Goal: Task Accomplishment & Management: Use online tool/utility

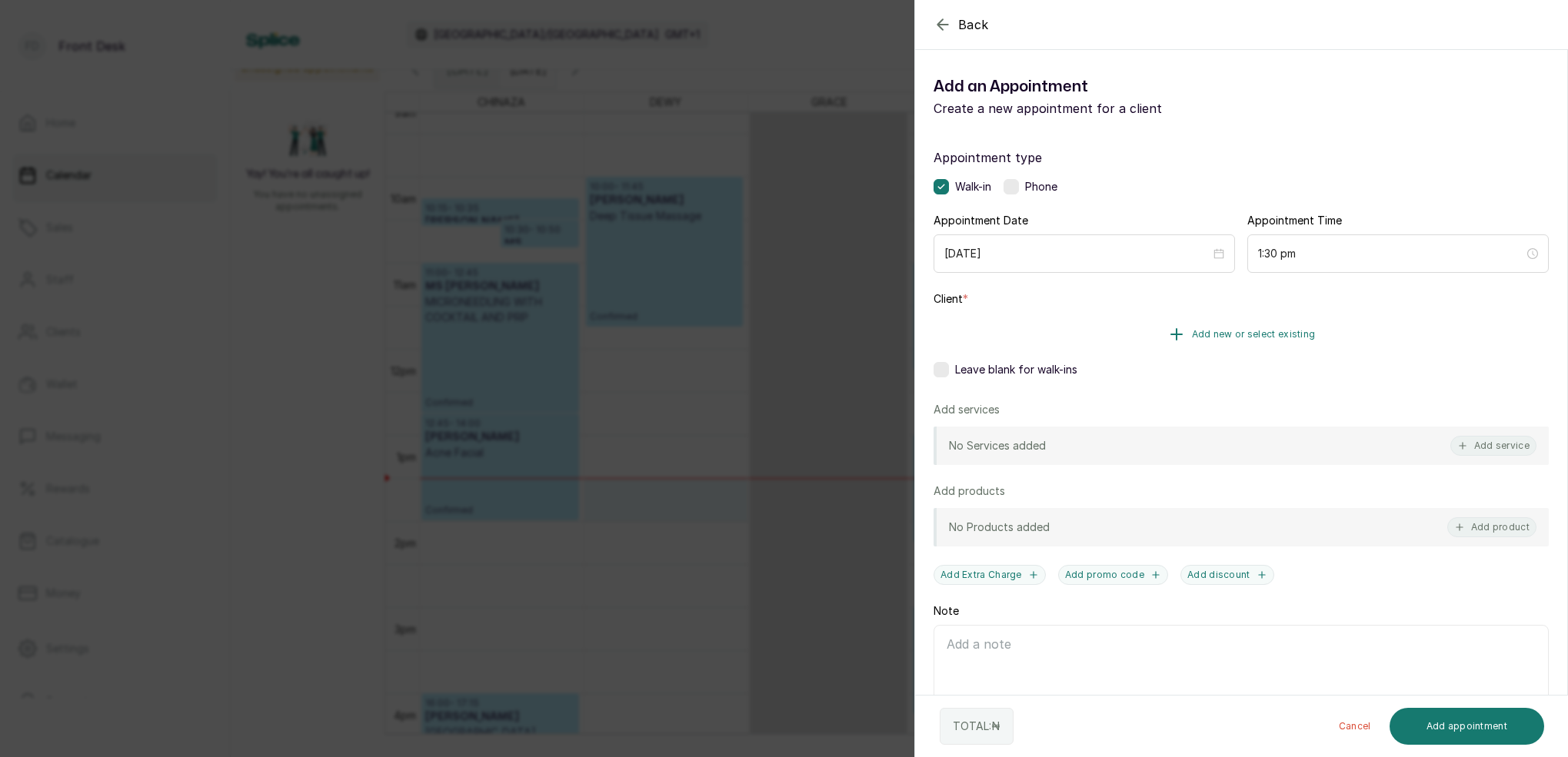
click at [1263, 337] on span "Add new or select existing" at bounding box center [1254, 334] width 124 height 12
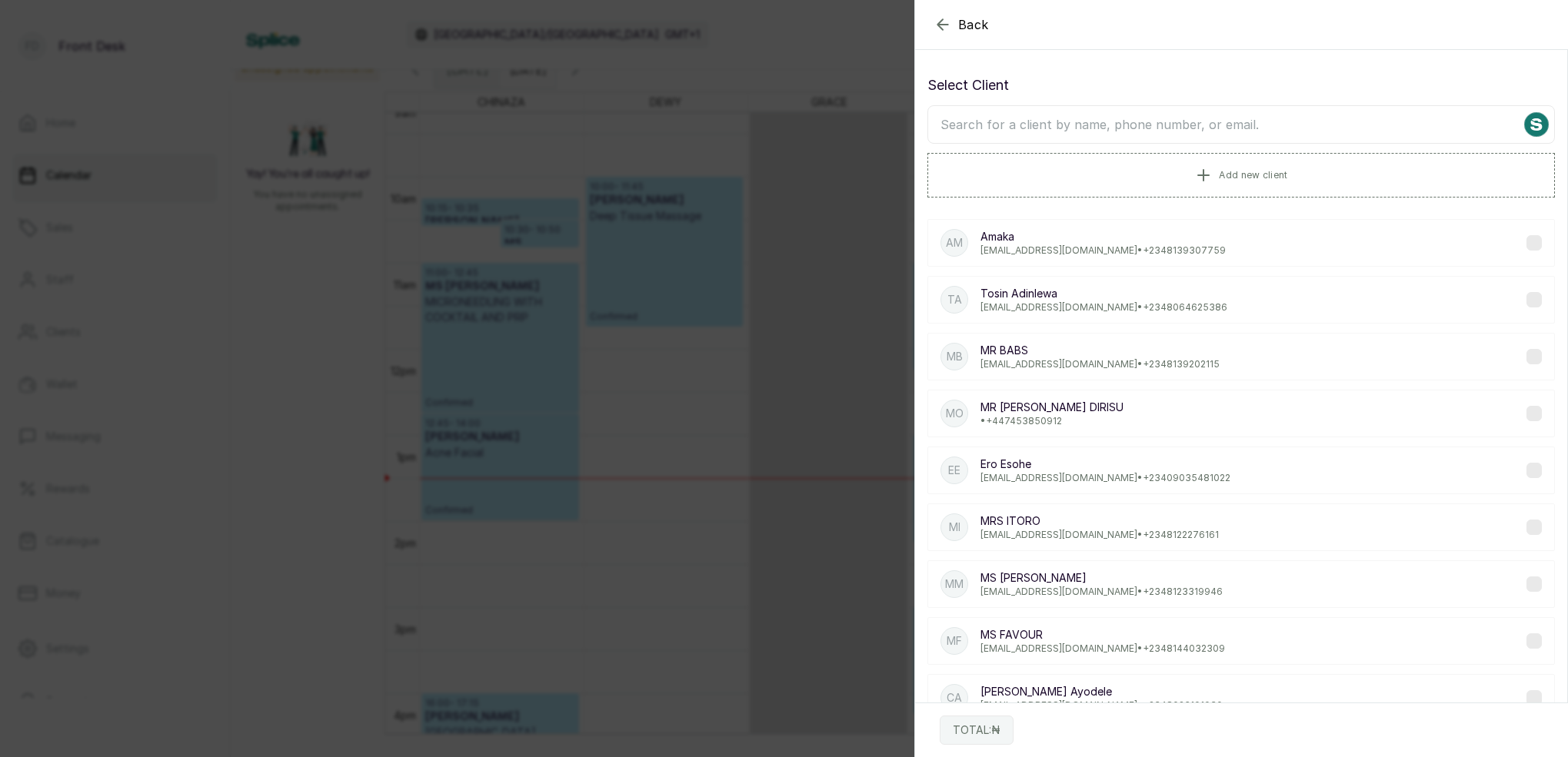
click at [1149, 132] on input "text" at bounding box center [1241, 124] width 627 height 38
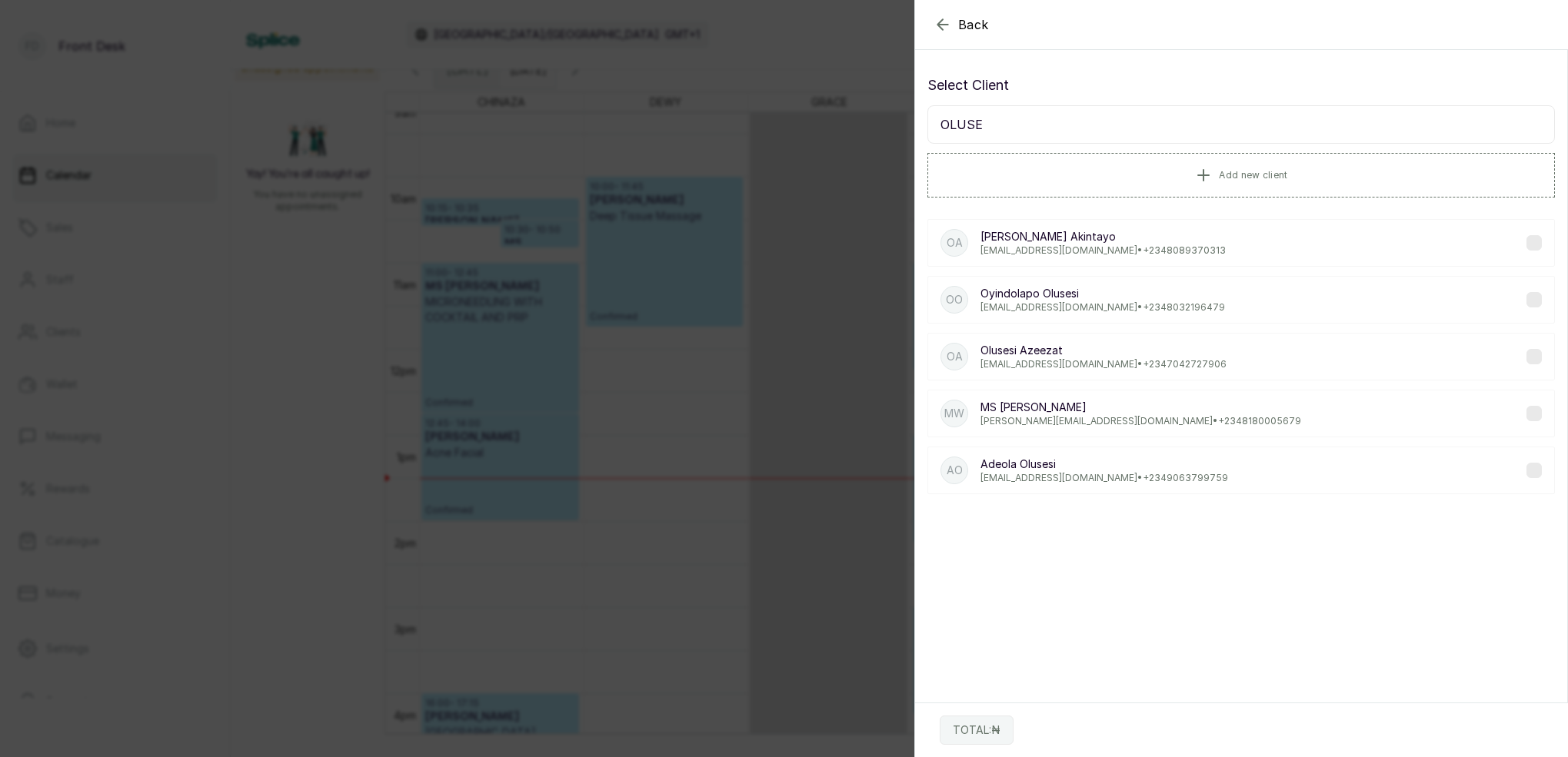
type input "OLUSE"
click at [1056, 245] on p "akintayo.segun@gmail.com • +234 8089370313" at bounding box center [1102, 250] width 245 height 12
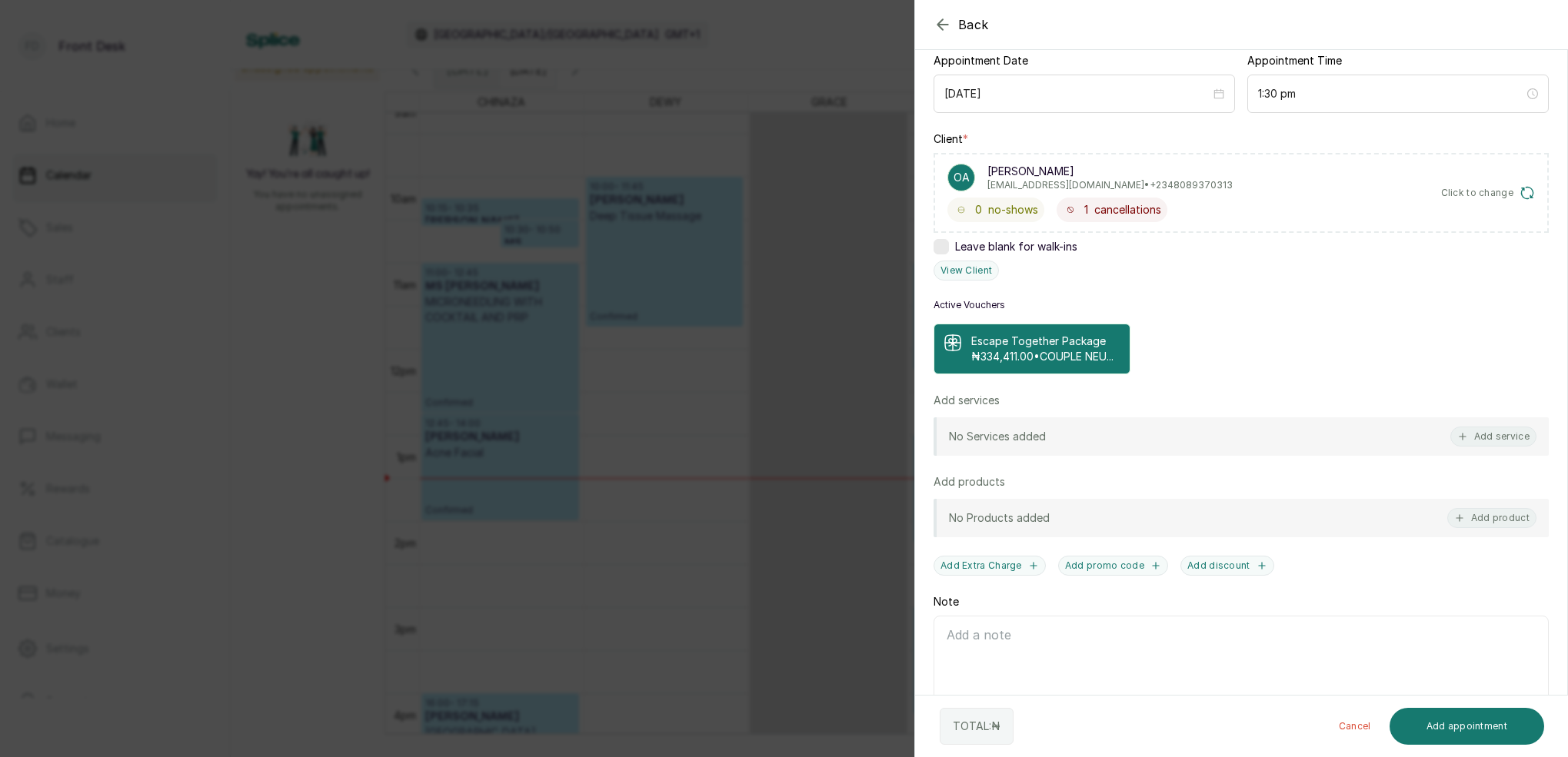
click at [1065, 356] on p "₦334,411.00 • COUPLE NEU..." at bounding box center [1042, 357] width 142 height 15
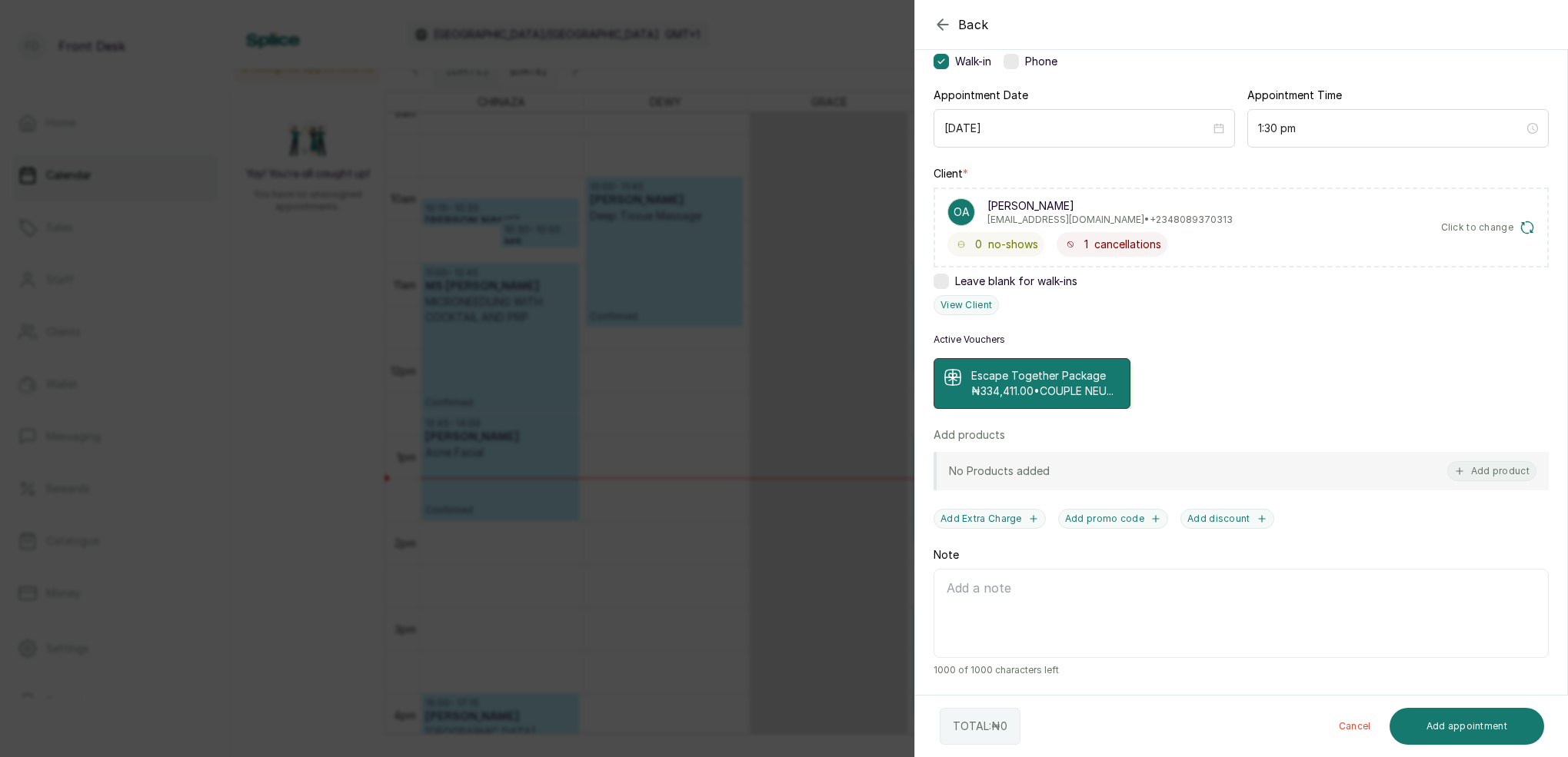
click at [1057, 384] on p "₦334,411.00 • COUPLE NEU..." at bounding box center [1042, 391] width 142 height 15
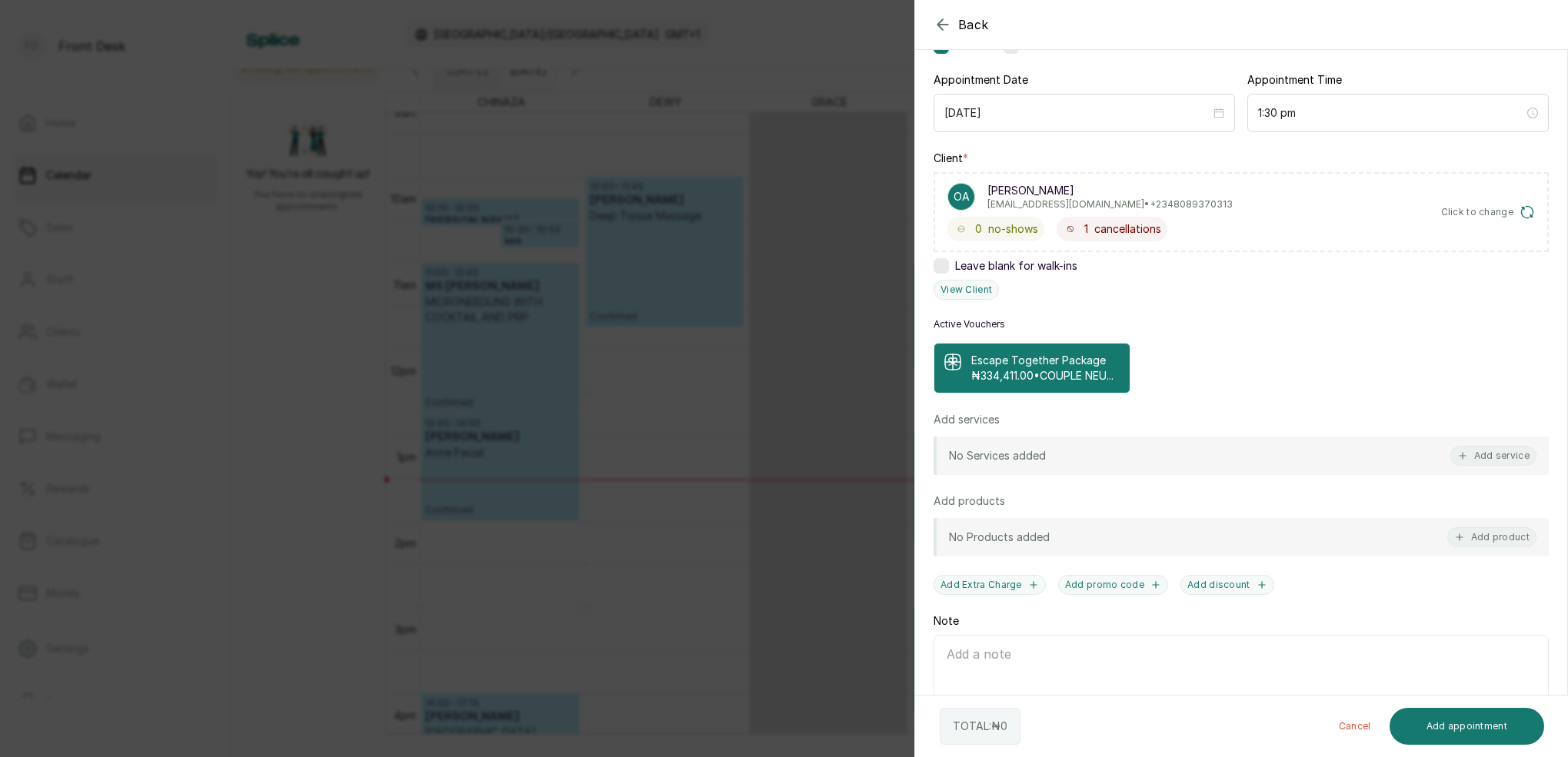
click at [1057, 357] on p "Escape Together Package" at bounding box center [1042, 361] width 142 height 15
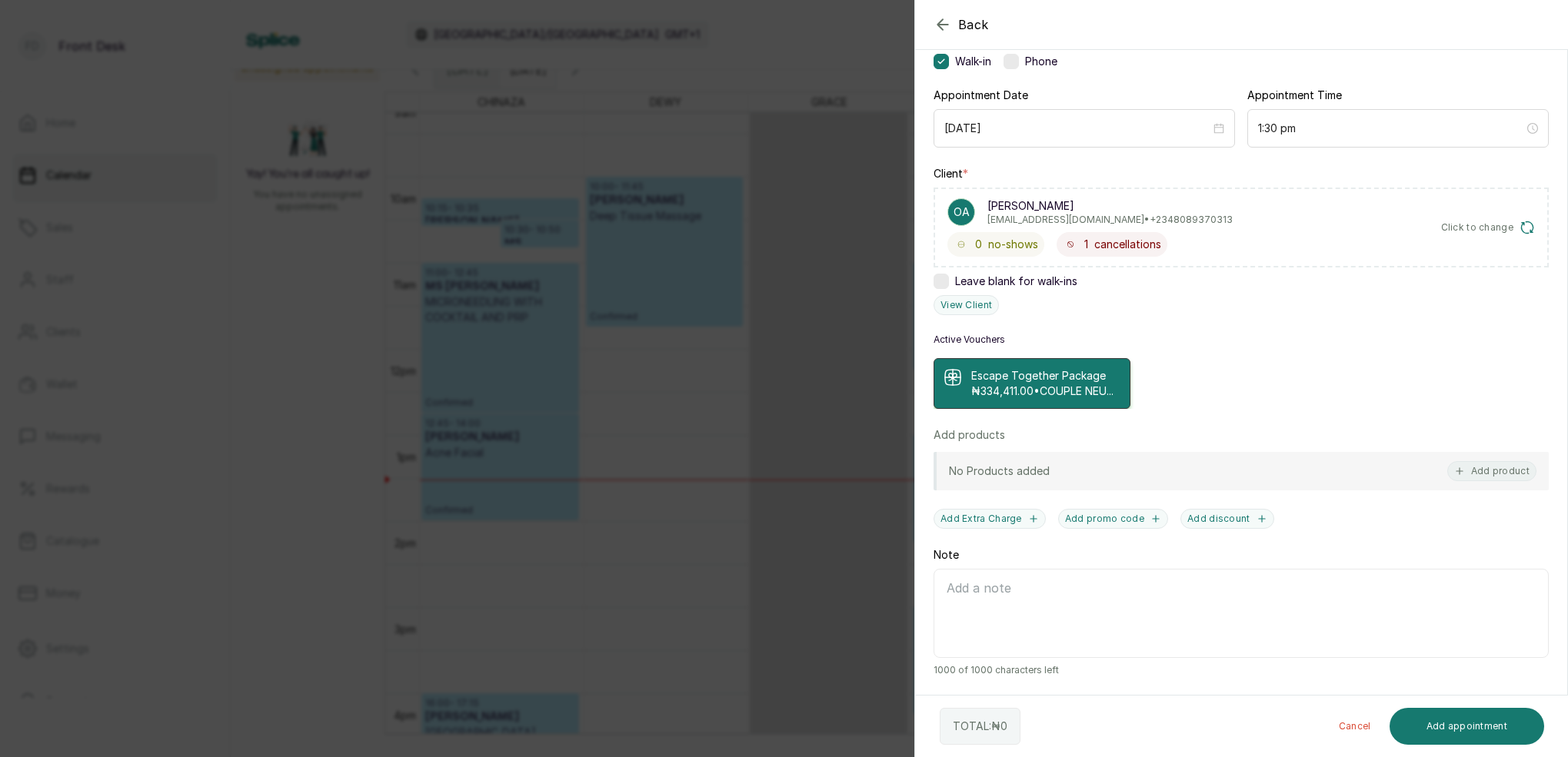
click at [1053, 384] on p "₦334,411.00 • COUPLE NEU..." at bounding box center [1042, 391] width 142 height 15
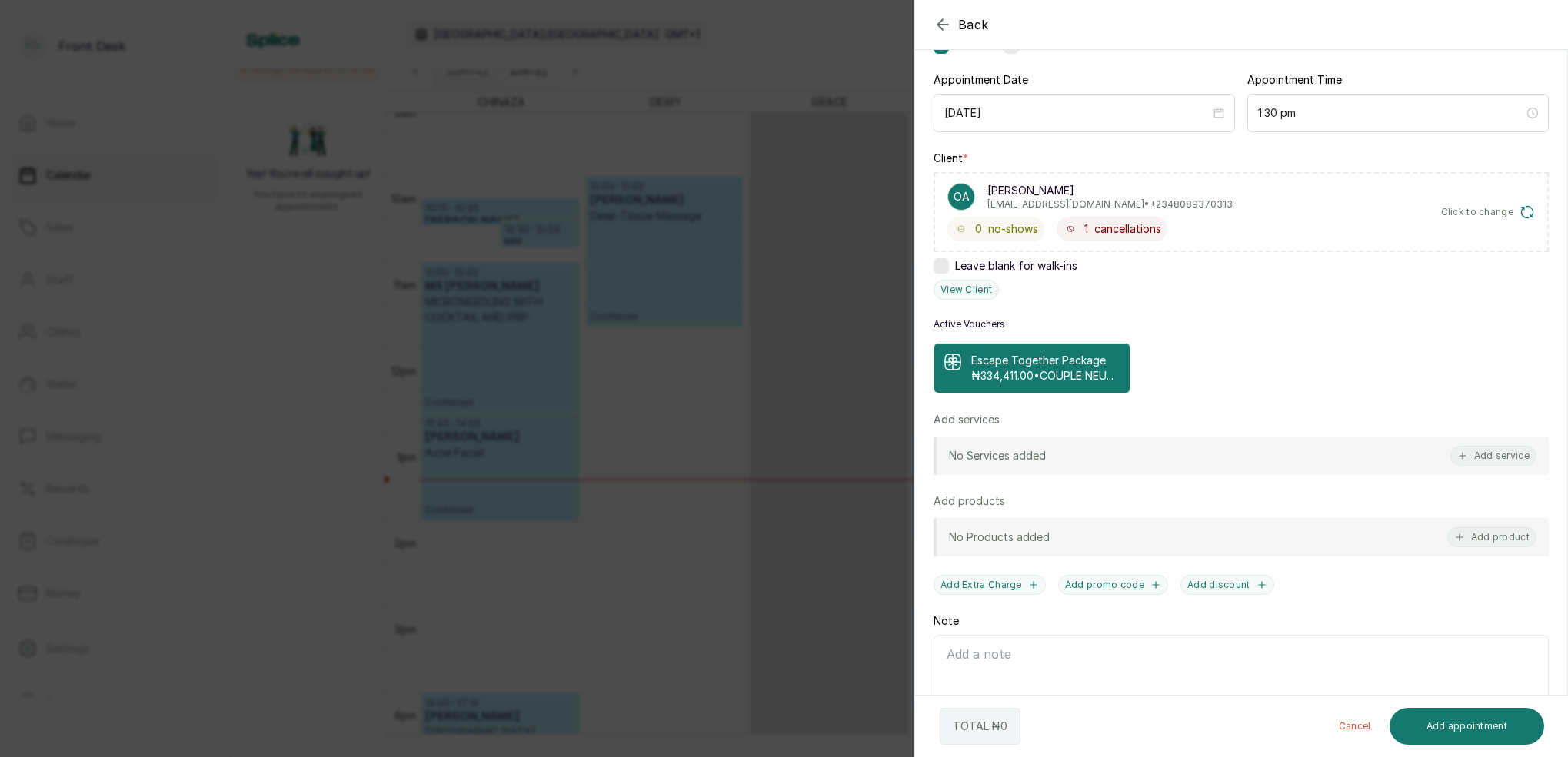
click at [1054, 380] on p "₦334,411.00 • COUPLE NEU..." at bounding box center [1042, 376] width 142 height 15
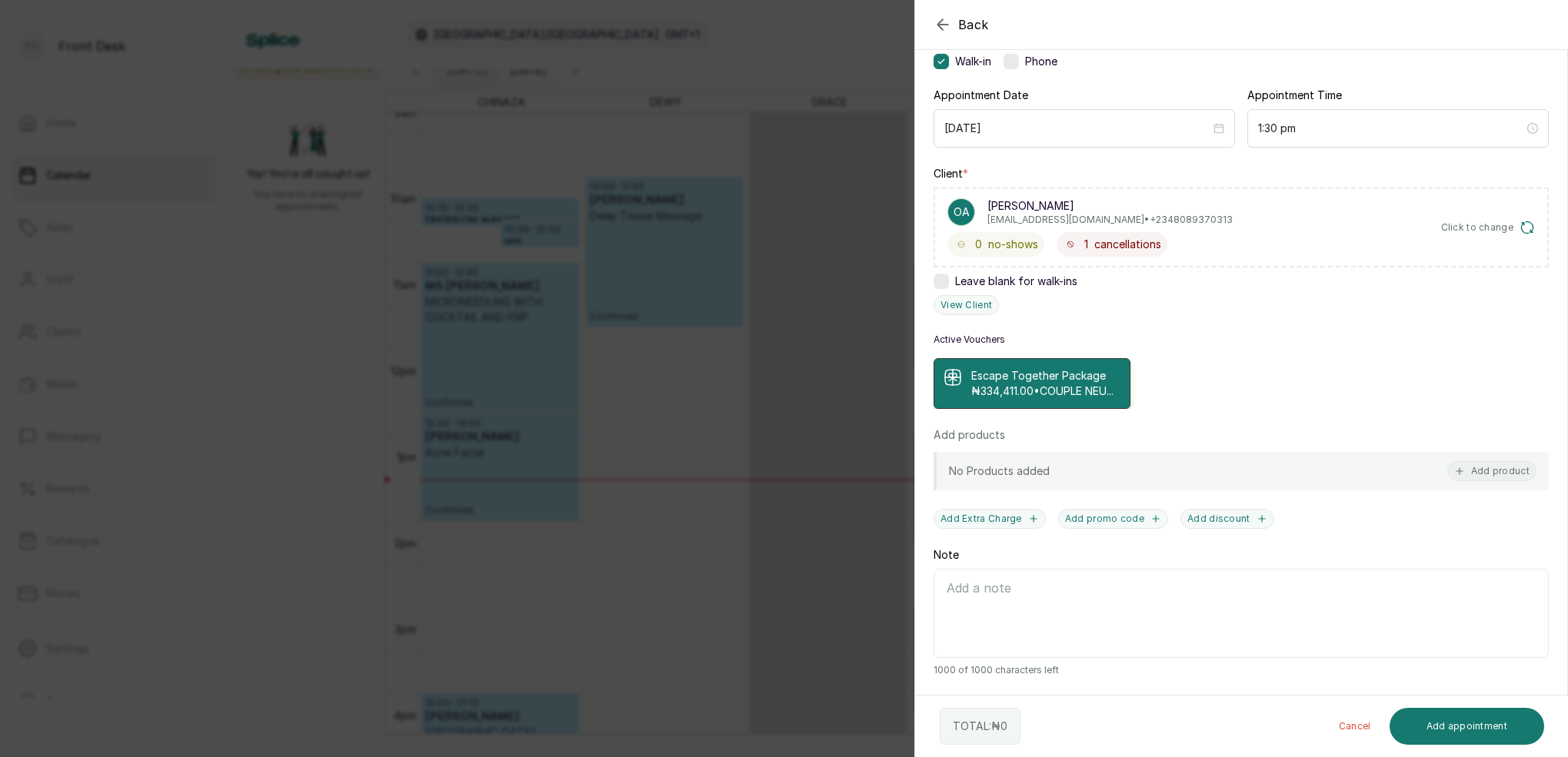
click at [1019, 389] on p "₦334,411.00 • COUPLE NEU..." at bounding box center [1042, 391] width 142 height 15
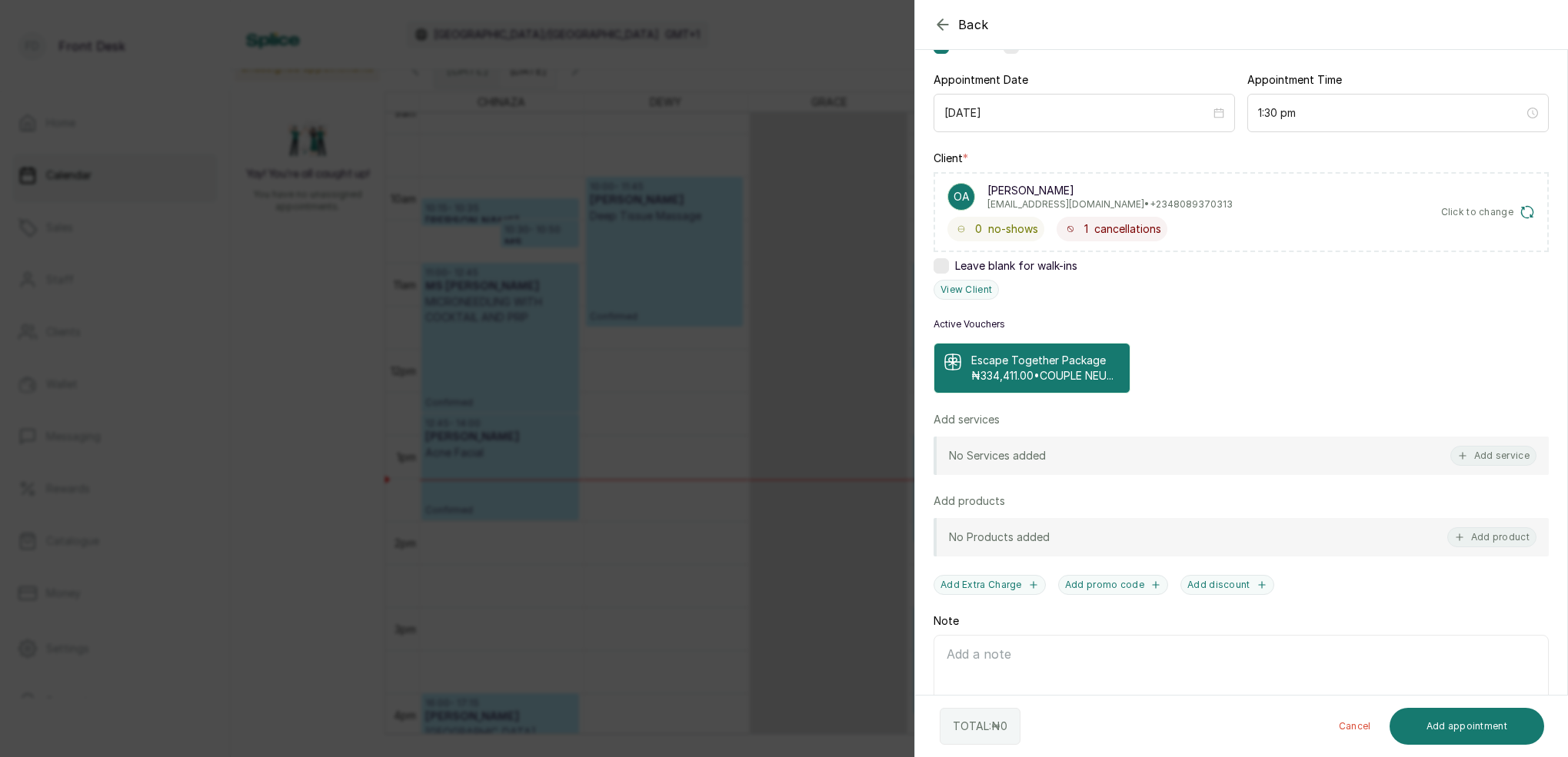
click at [1030, 384] on p "₦334,411.00 • COUPLE NEU..." at bounding box center [1042, 376] width 142 height 15
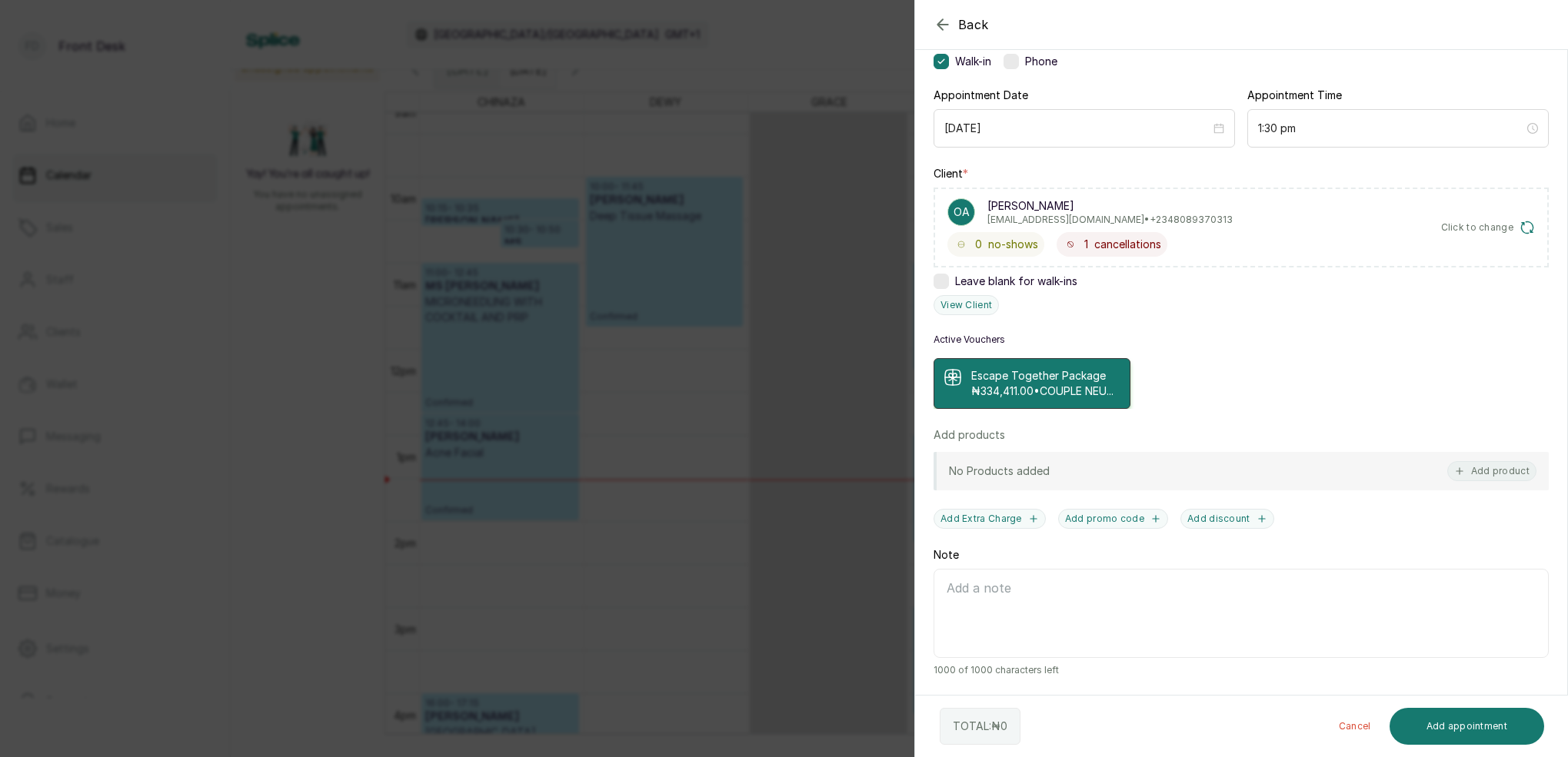
click at [1020, 387] on p "₦334,411.00 • COUPLE NEU..." at bounding box center [1042, 391] width 142 height 15
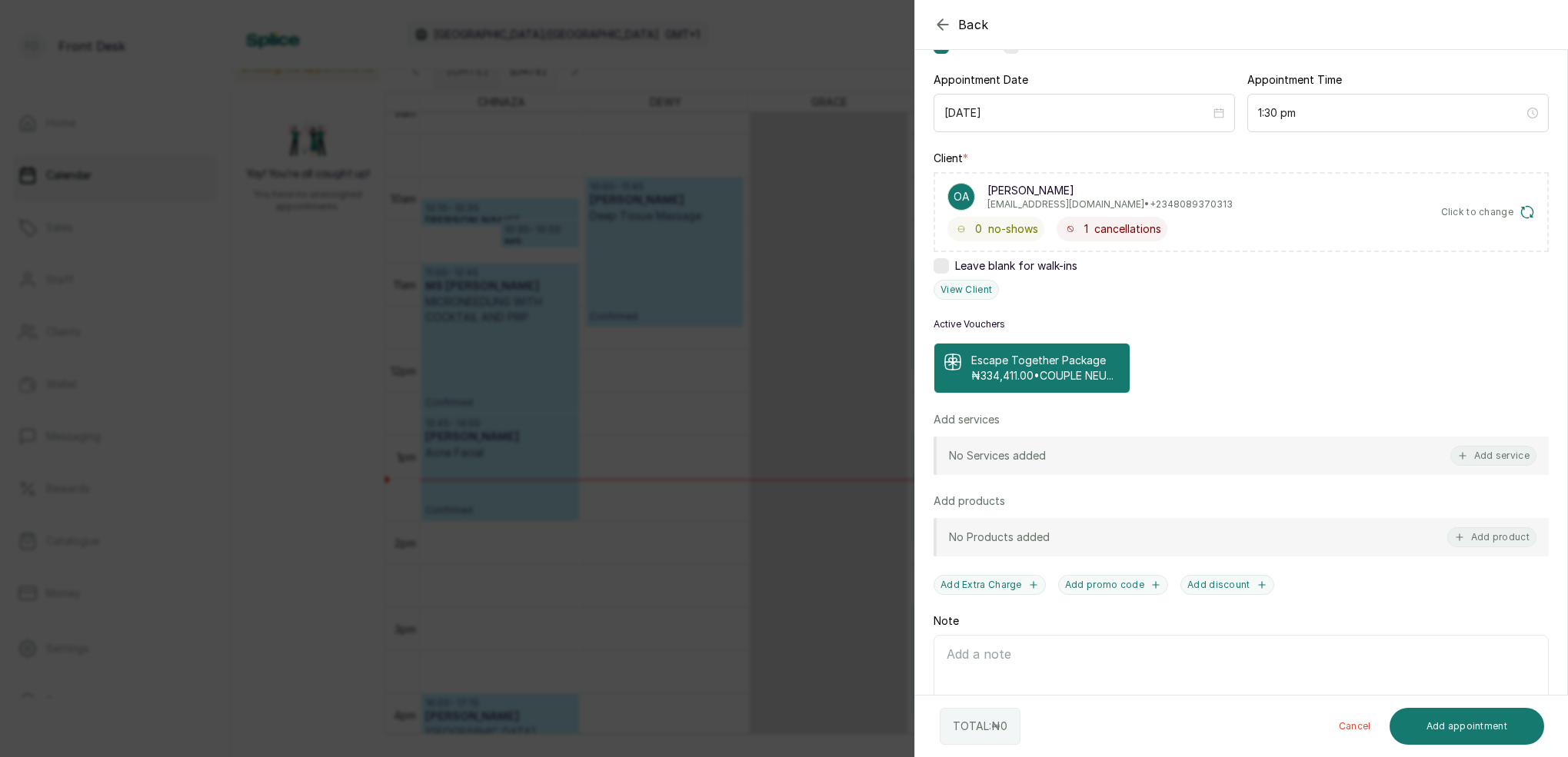
click at [1035, 376] on p "₦334,411.00 • COUPLE NEU..." at bounding box center [1042, 376] width 142 height 15
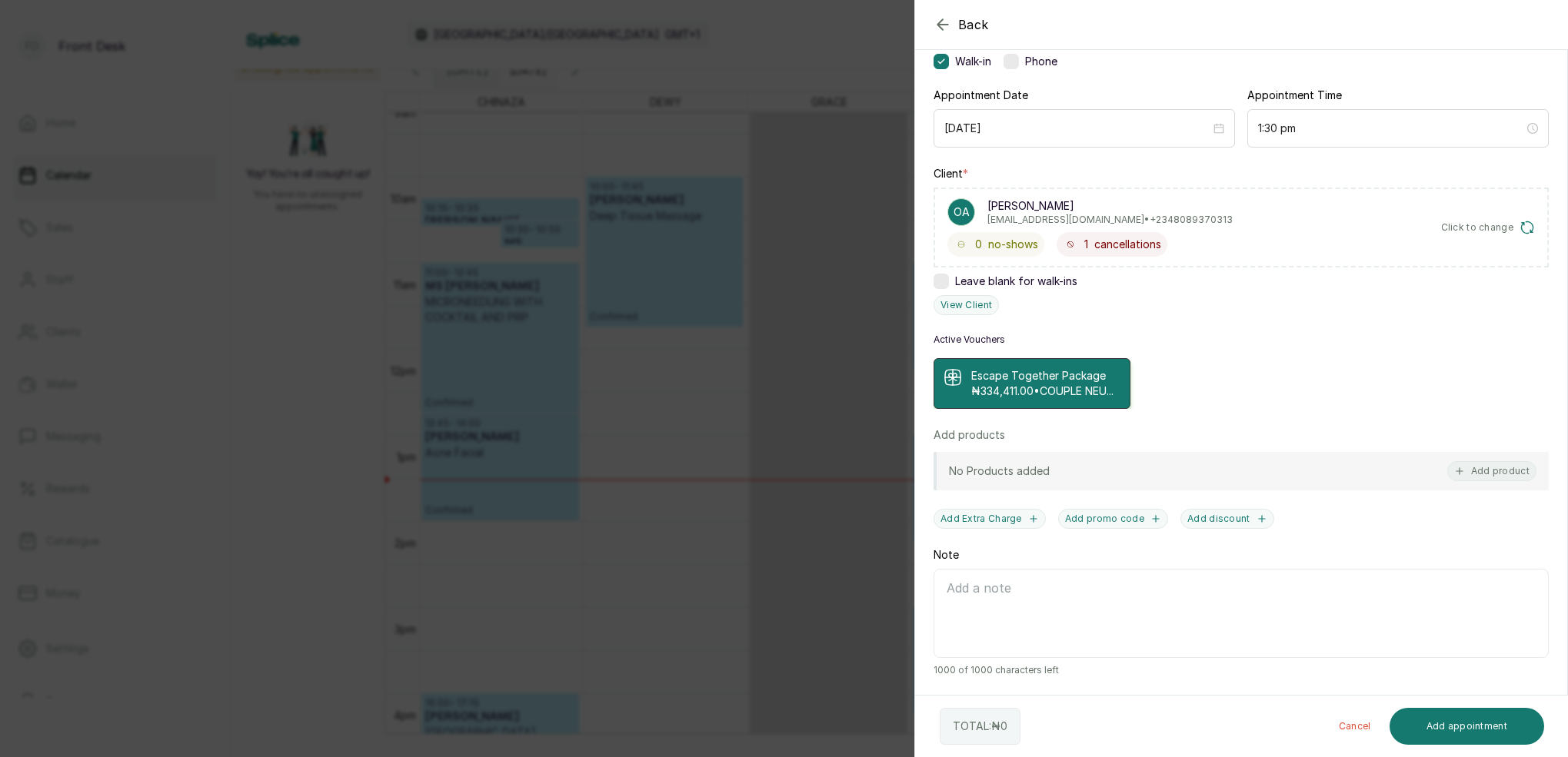
click at [1046, 384] on p "₦334,411.00 • COUPLE NEU..." at bounding box center [1042, 391] width 142 height 15
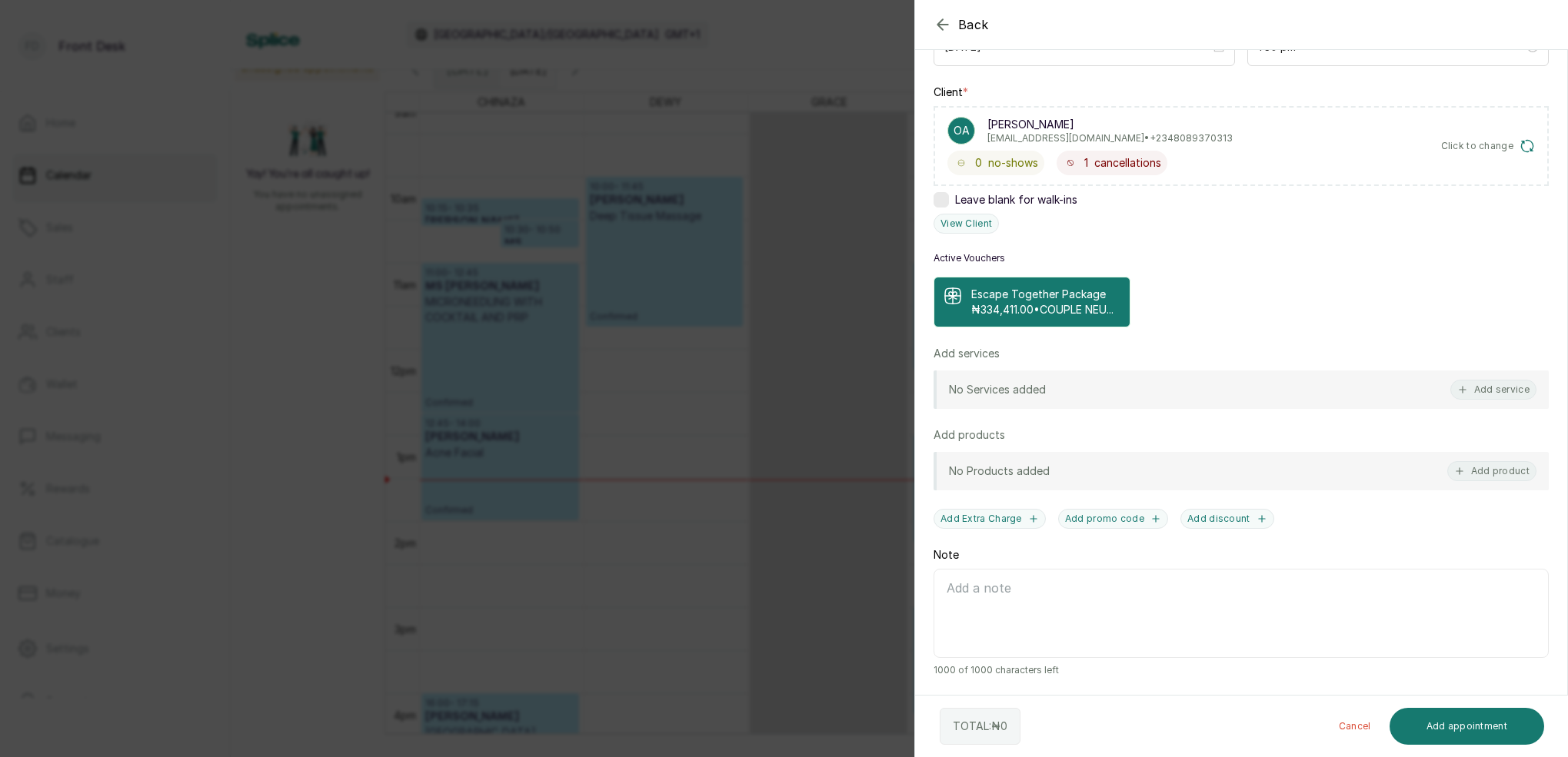
scroll to position [222, 0]
drag, startPoint x: 1036, startPoint y: 298, endPoint x: 1029, endPoint y: 289, distance: 11.4
click at [1034, 302] on p "₦334,411.00 • COUPLE NEU..." at bounding box center [1042, 310] width 142 height 15
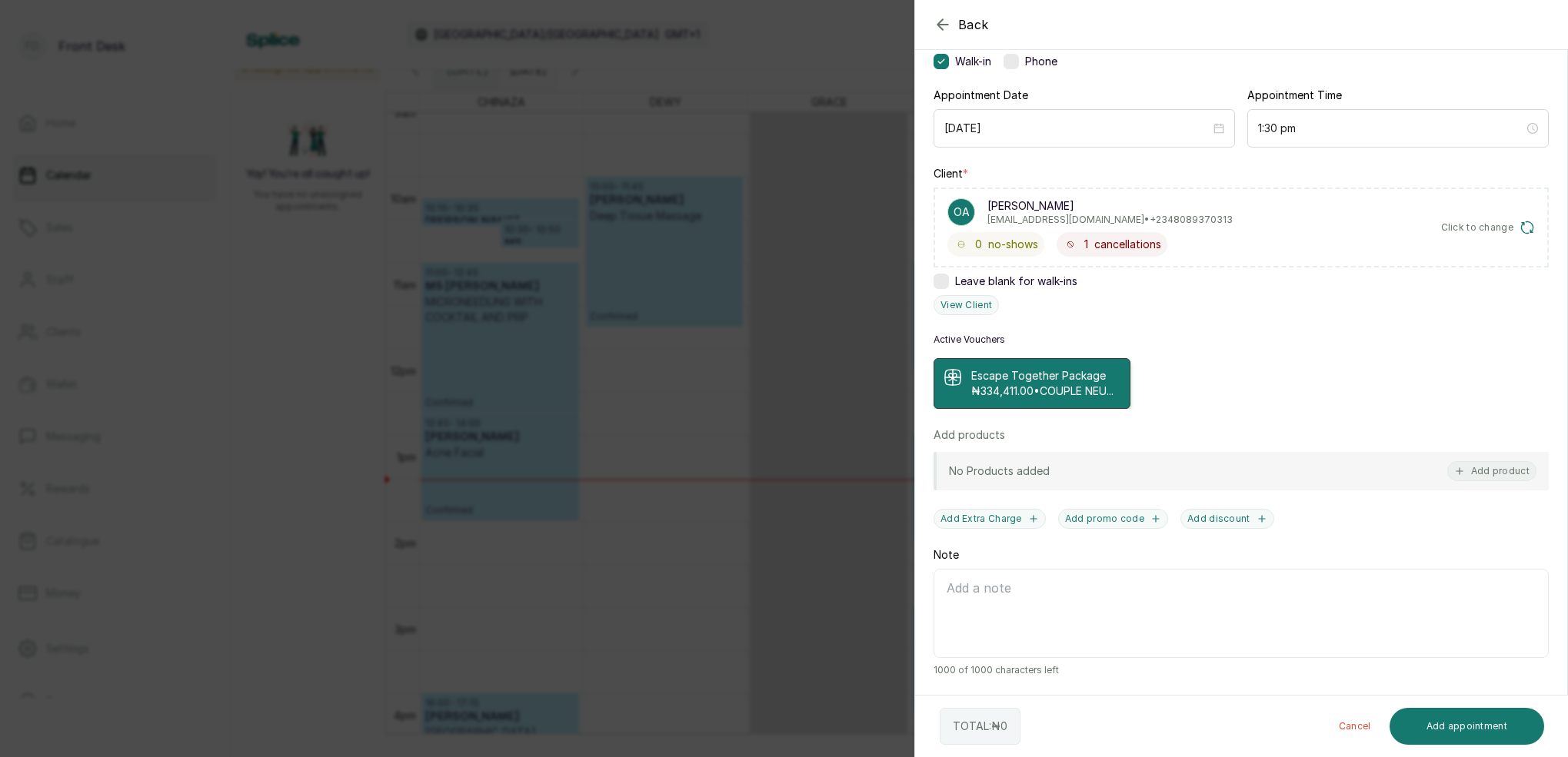
click at [965, 358] on div "Escape Together Package ₦334,411.00 • COUPLE NEU..." at bounding box center [1032, 383] width 197 height 50
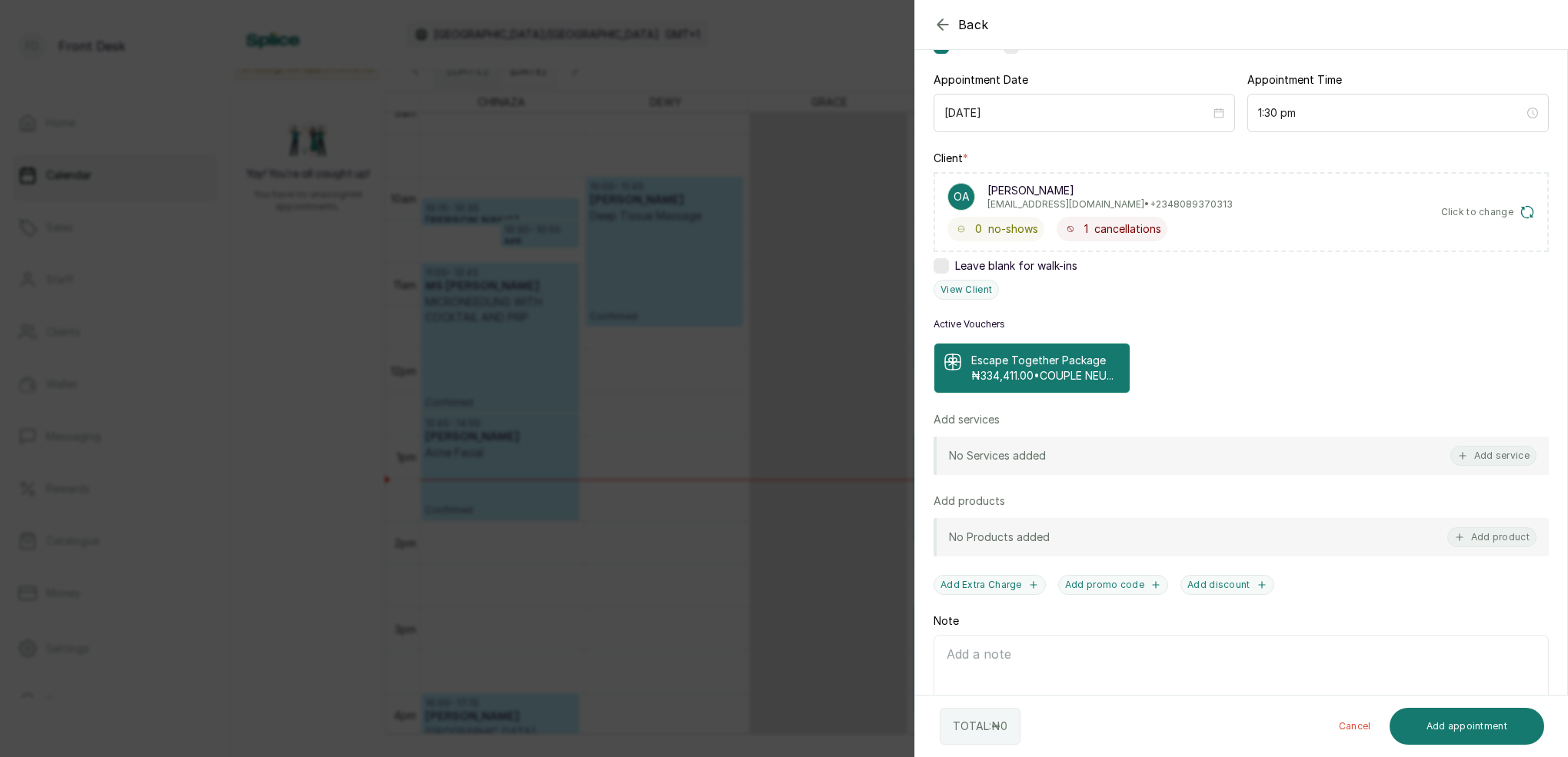
click at [1015, 378] on p "₦334,411.00 • COUPLE NEU..." at bounding box center [1042, 376] width 142 height 15
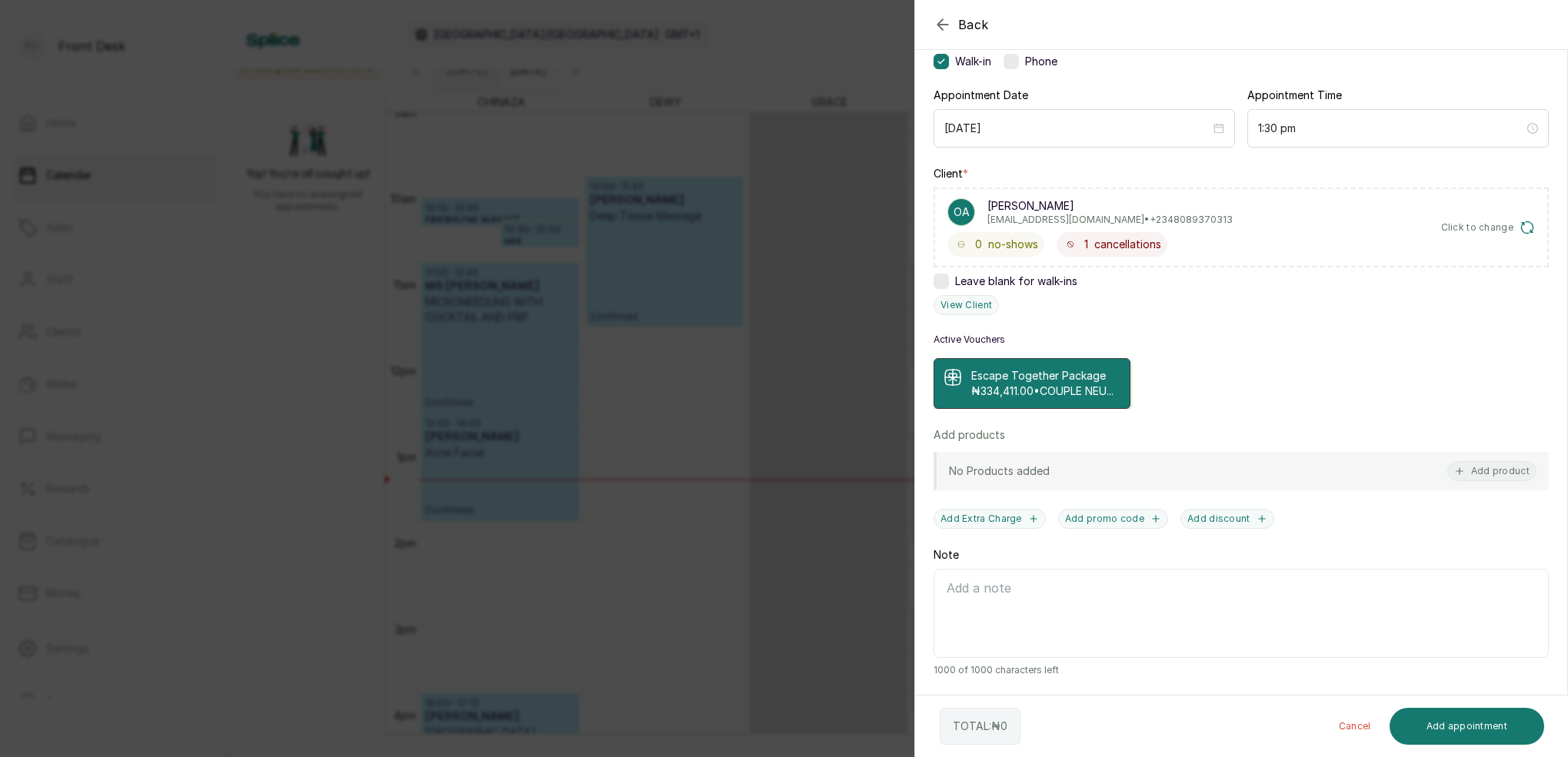
click at [1015, 384] on p "₦334,411.00 • COUPLE NEU..." at bounding box center [1042, 391] width 142 height 15
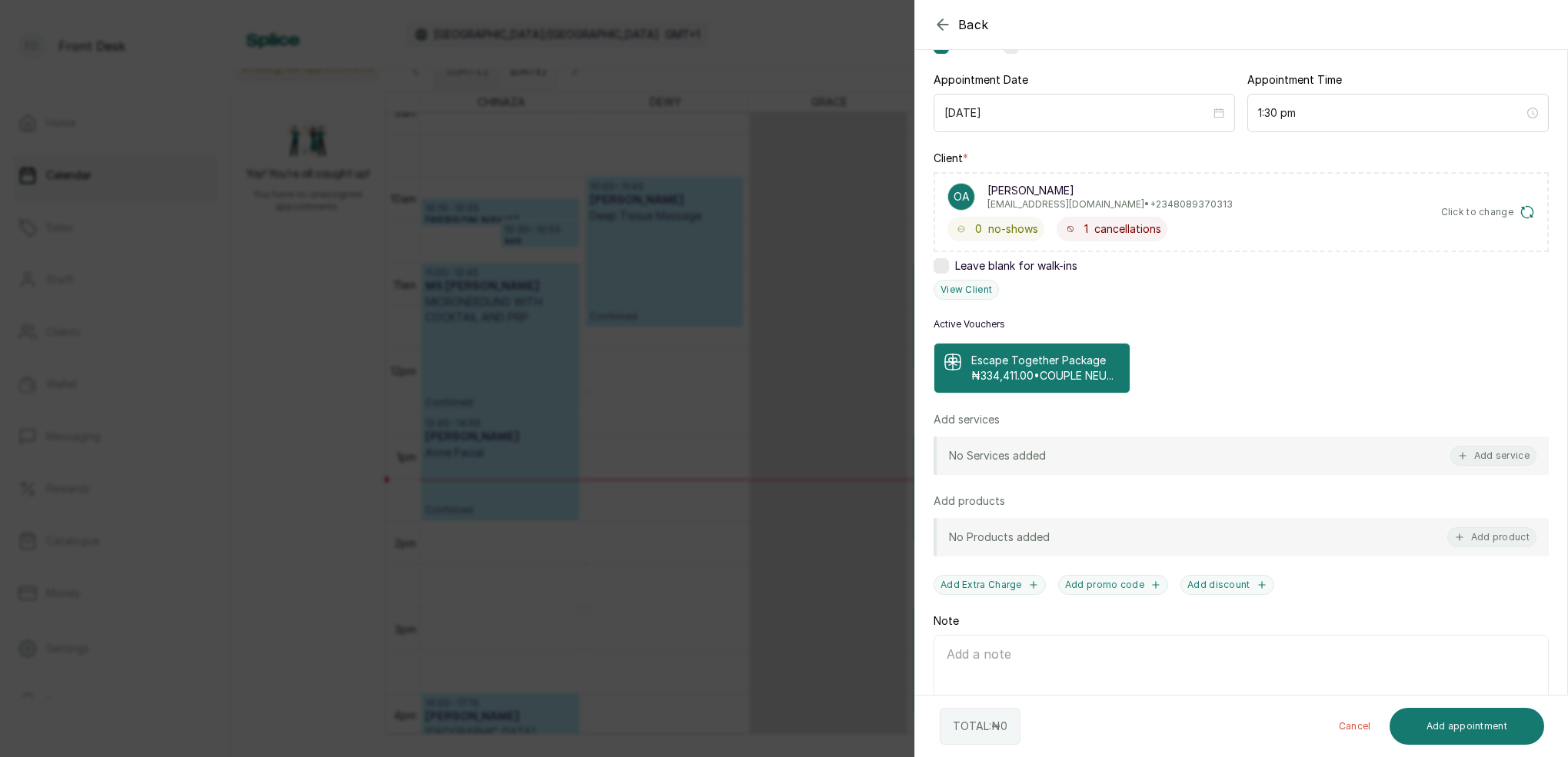
click at [1015, 378] on p "₦334,411.00 • COUPLE NEU..." at bounding box center [1042, 376] width 142 height 15
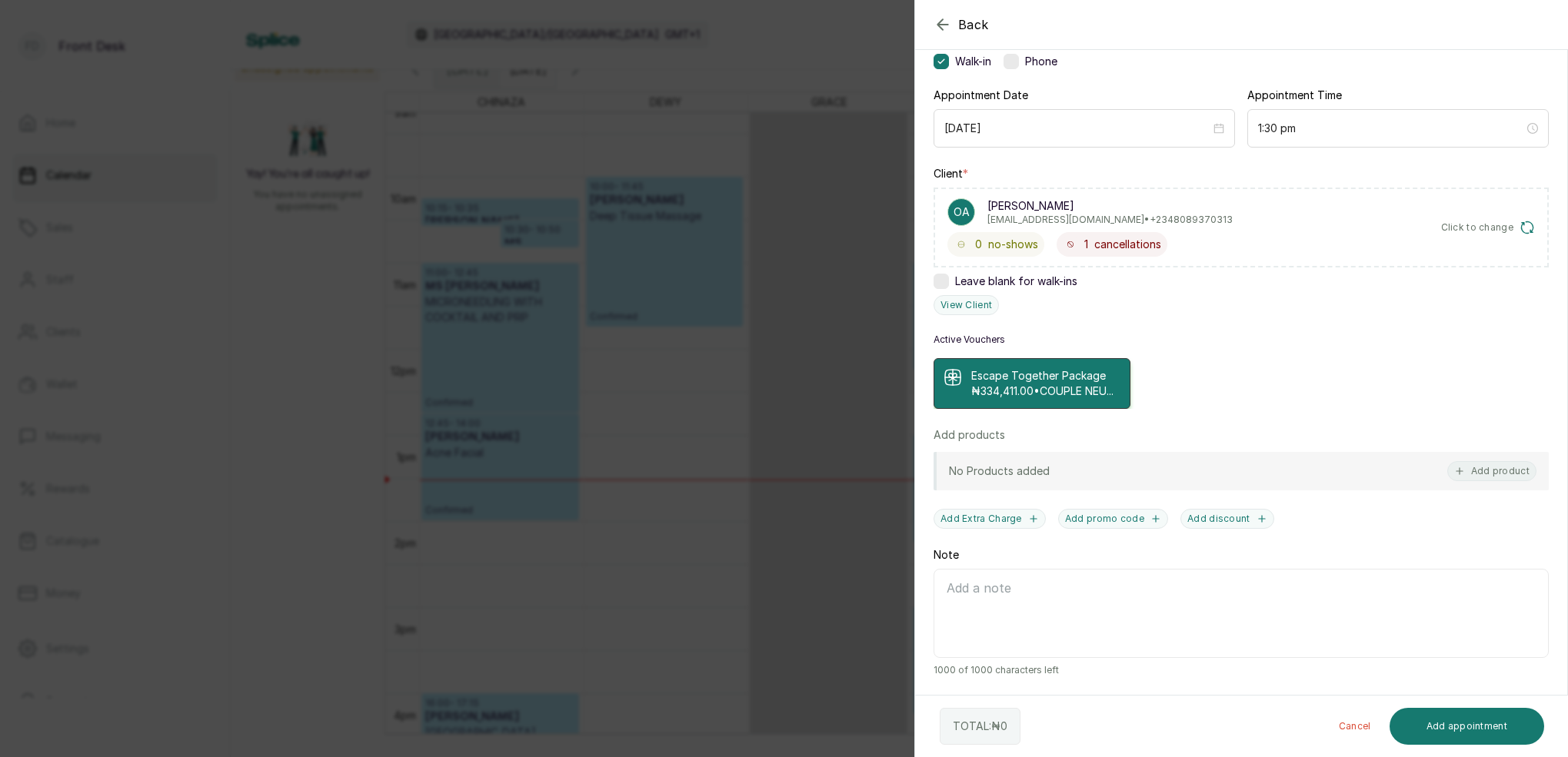
click at [1015, 384] on p "₦334,411.00 • COUPLE NEU..." at bounding box center [1042, 391] width 142 height 15
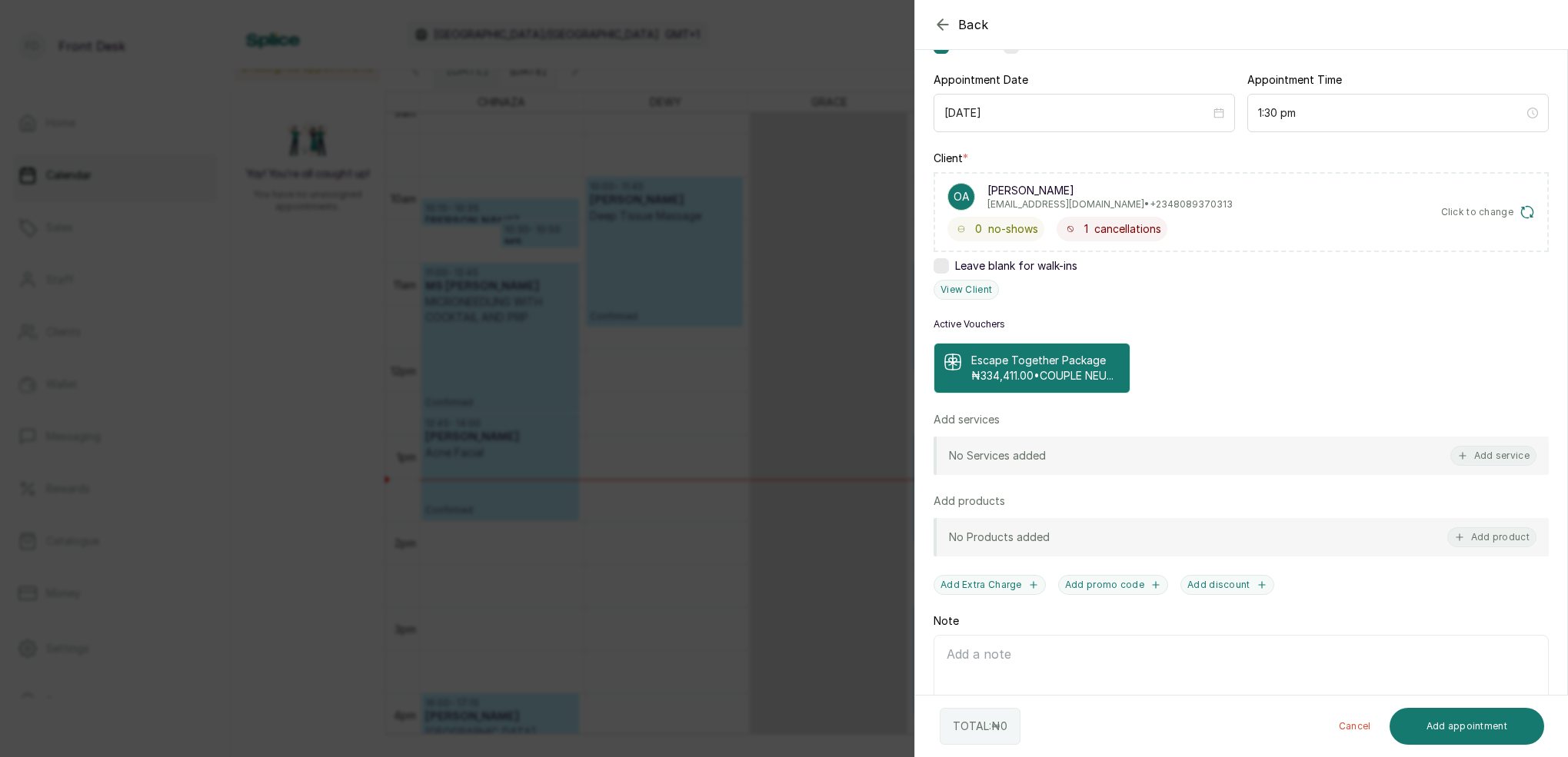
click at [1019, 377] on p "₦334,411.00 • COUPLE NEU..." at bounding box center [1042, 376] width 142 height 15
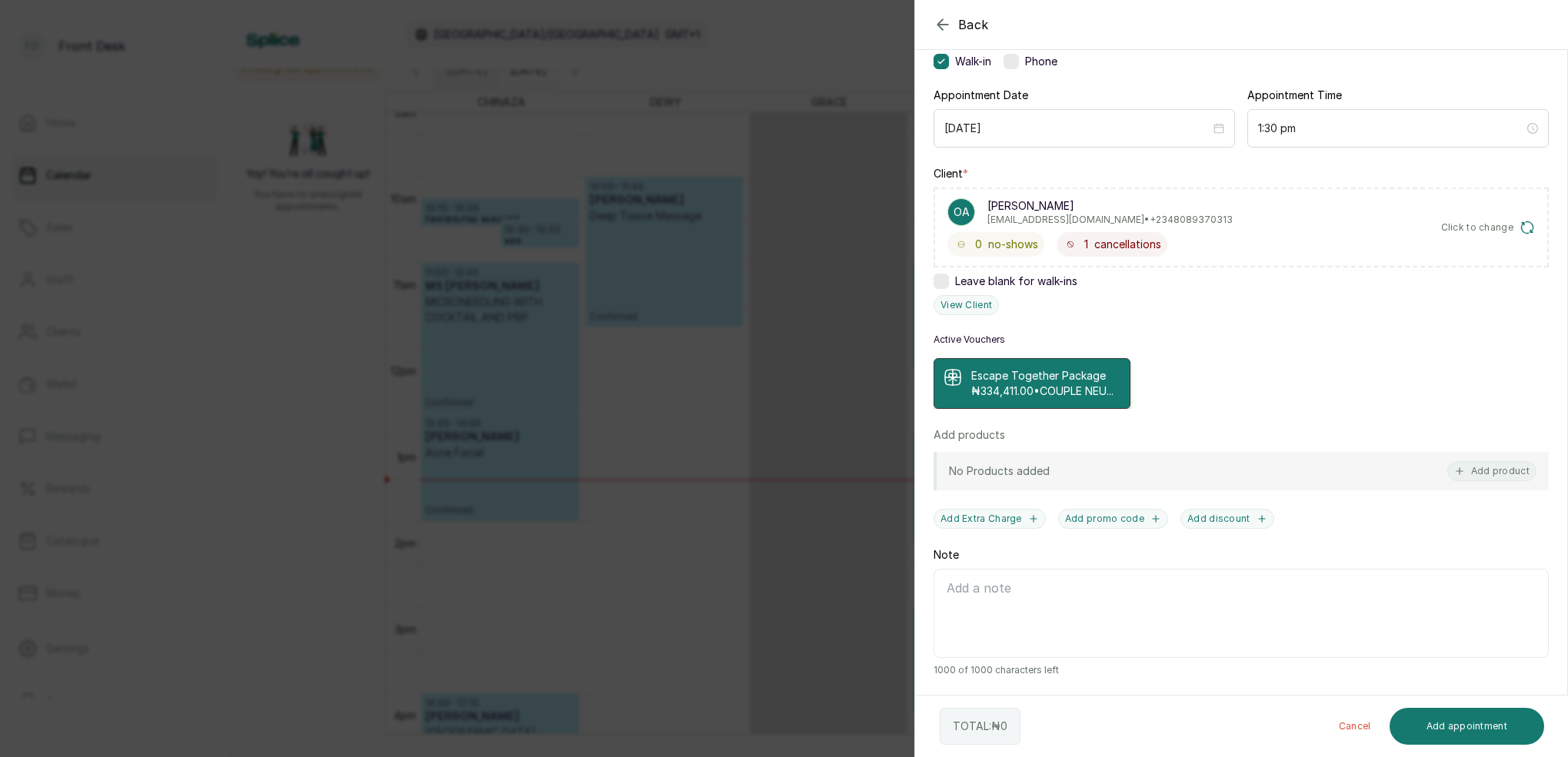
click at [1078, 384] on p "₦334,411.00 • COUPLE NEU..." at bounding box center [1042, 391] width 142 height 15
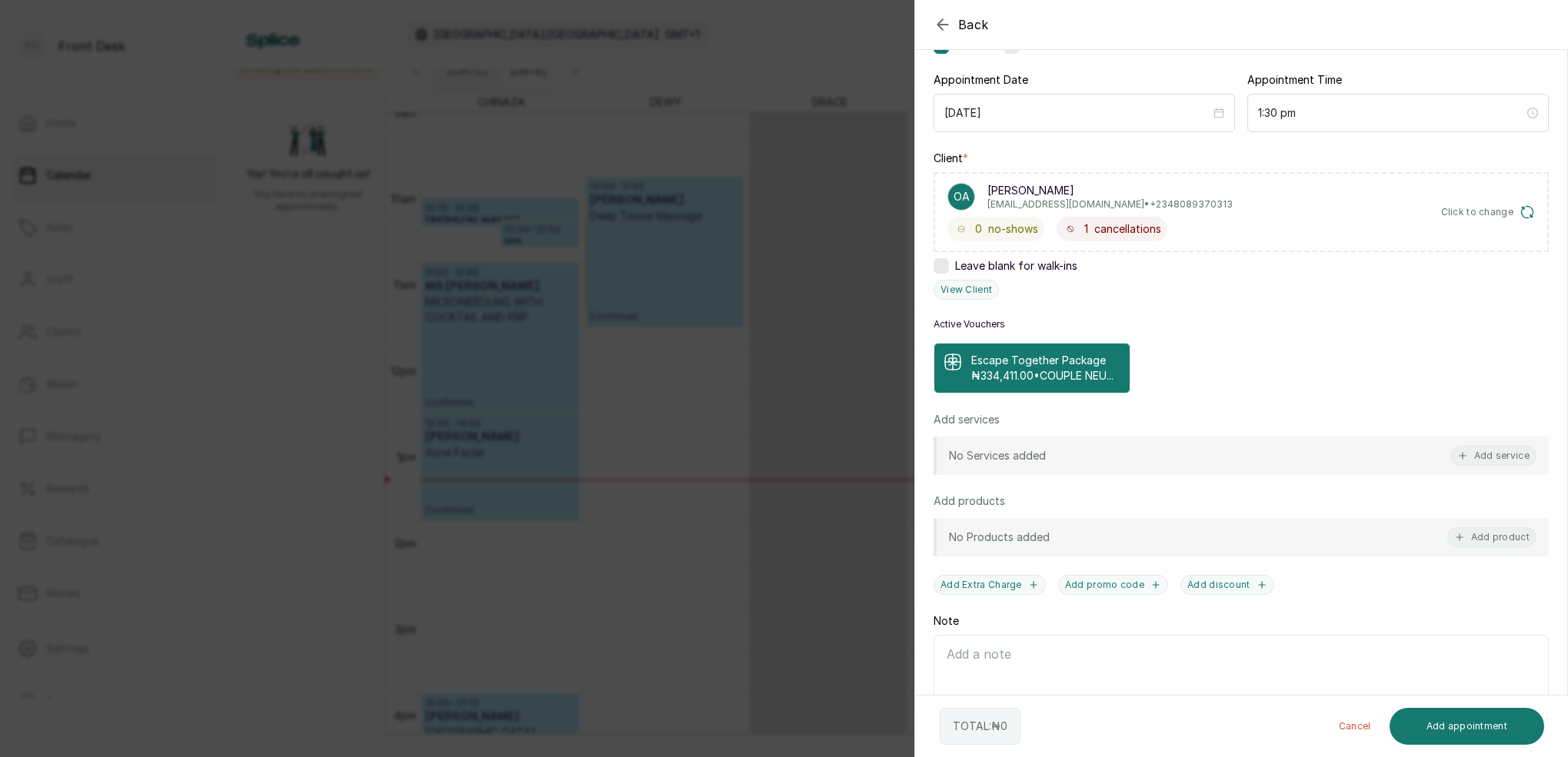
click at [1012, 357] on p "Escape Together Package" at bounding box center [1042, 361] width 142 height 15
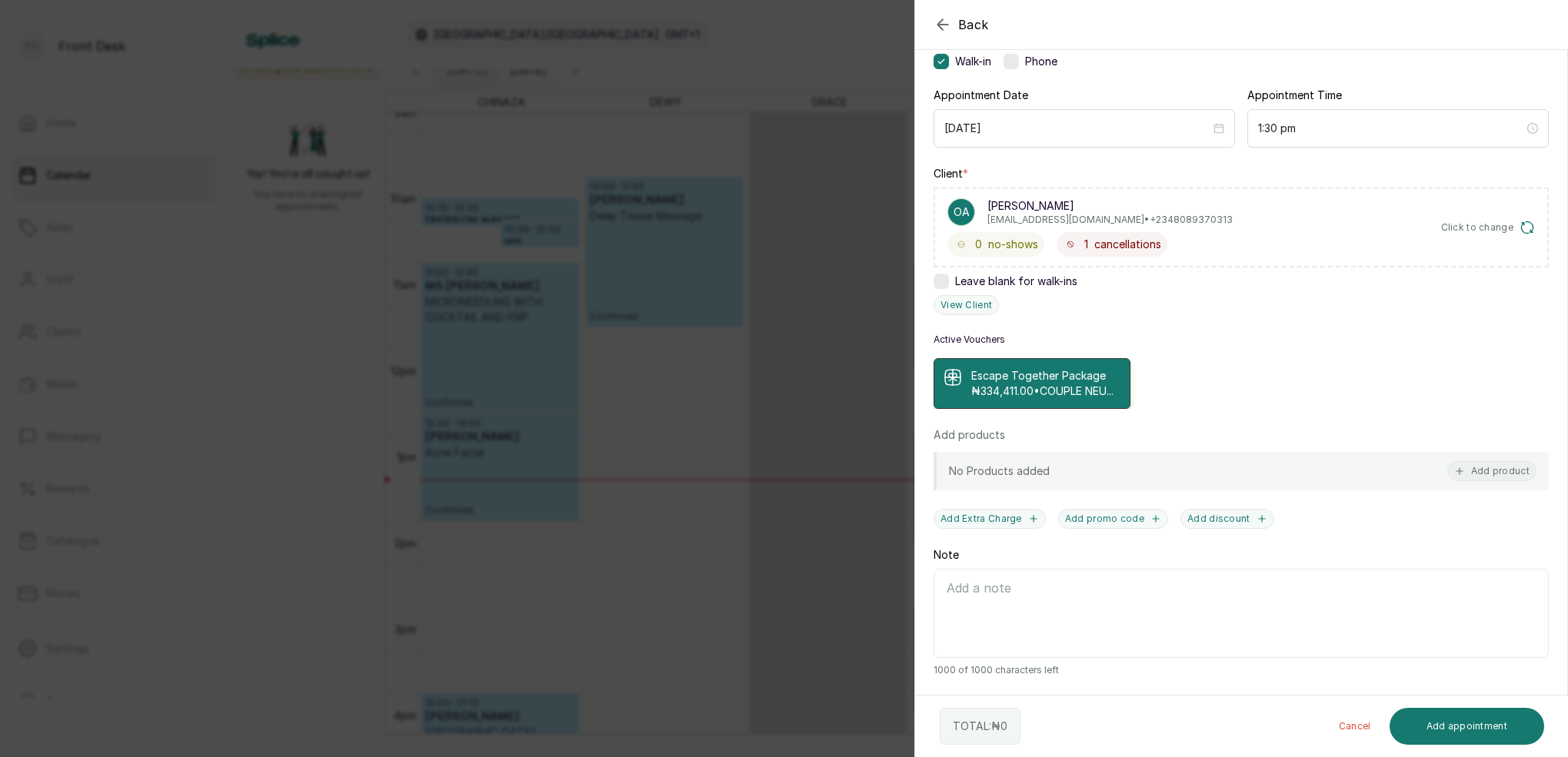
click at [1077, 390] on p "₦334,411.00 • COUPLE NEU..." at bounding box center [1042, 391] width 142 height 15
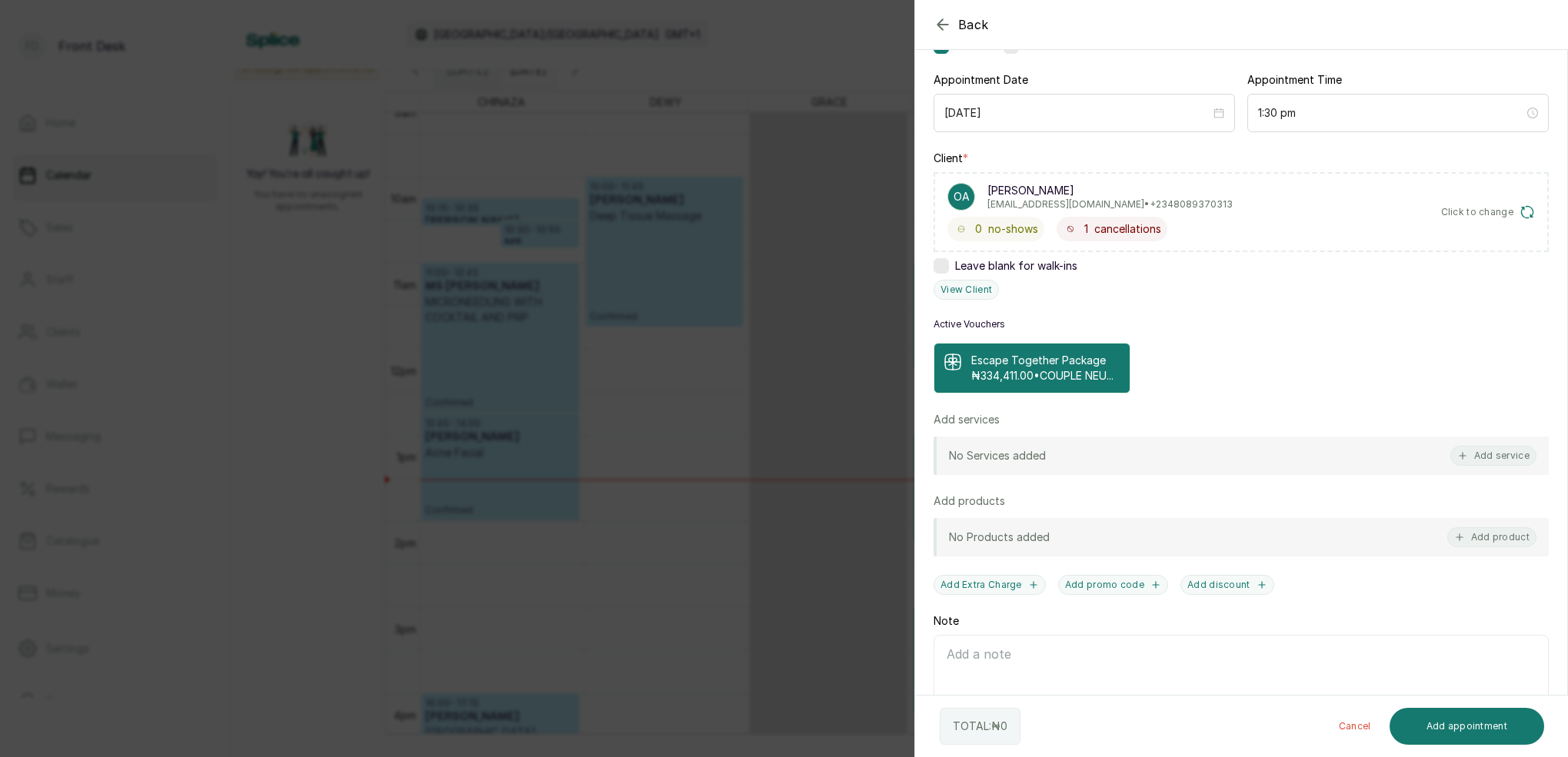
click at [955, 362] on icon at bounding box center [953, 360] width 8 height 3
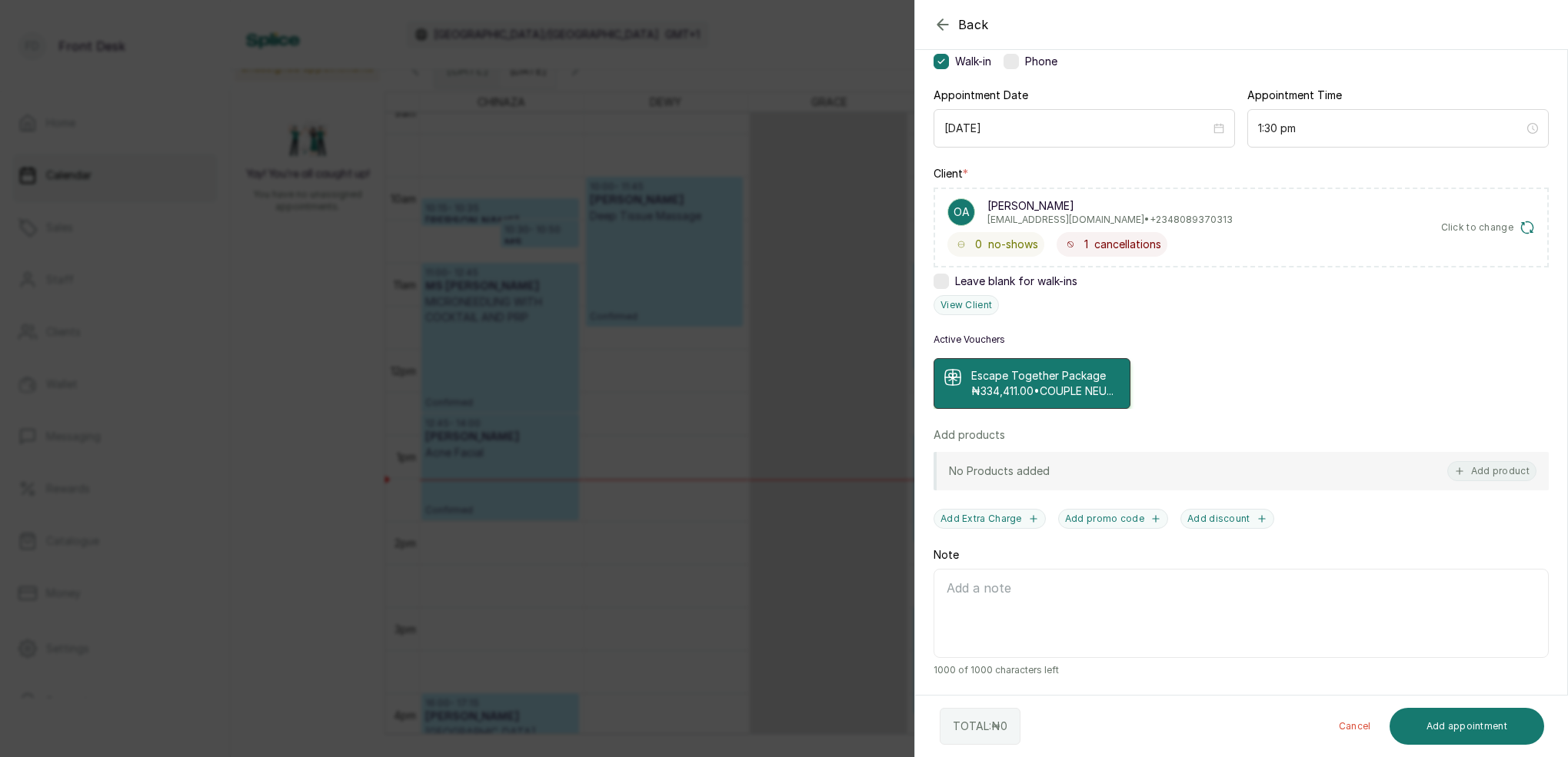
click at [955, 373] on icon at bounding box center [953, 375] width 8 height 3
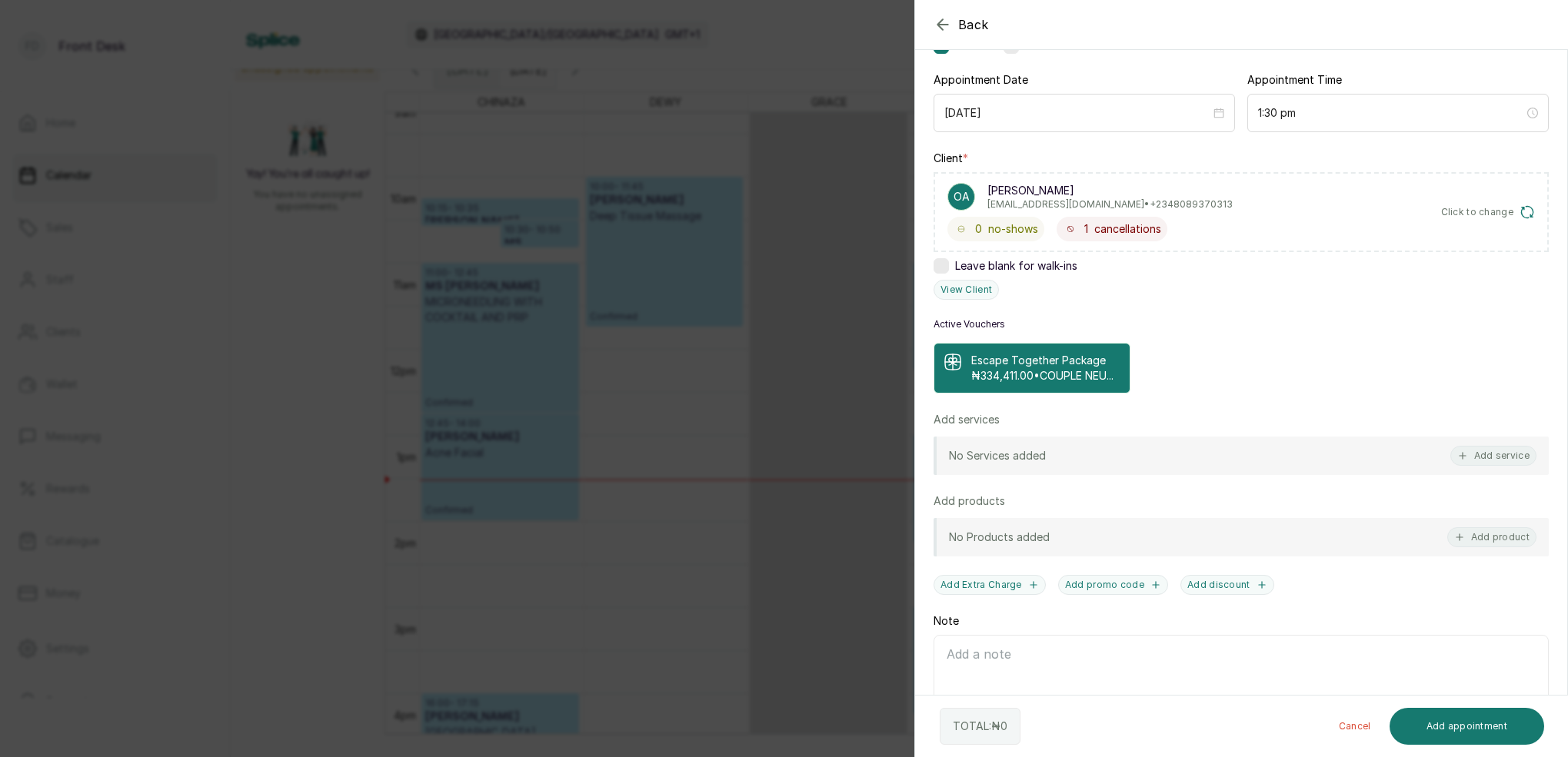
click at [974, 367] on p "Escape Together Package" at bounding box center [1042, 361] width 142 height 15
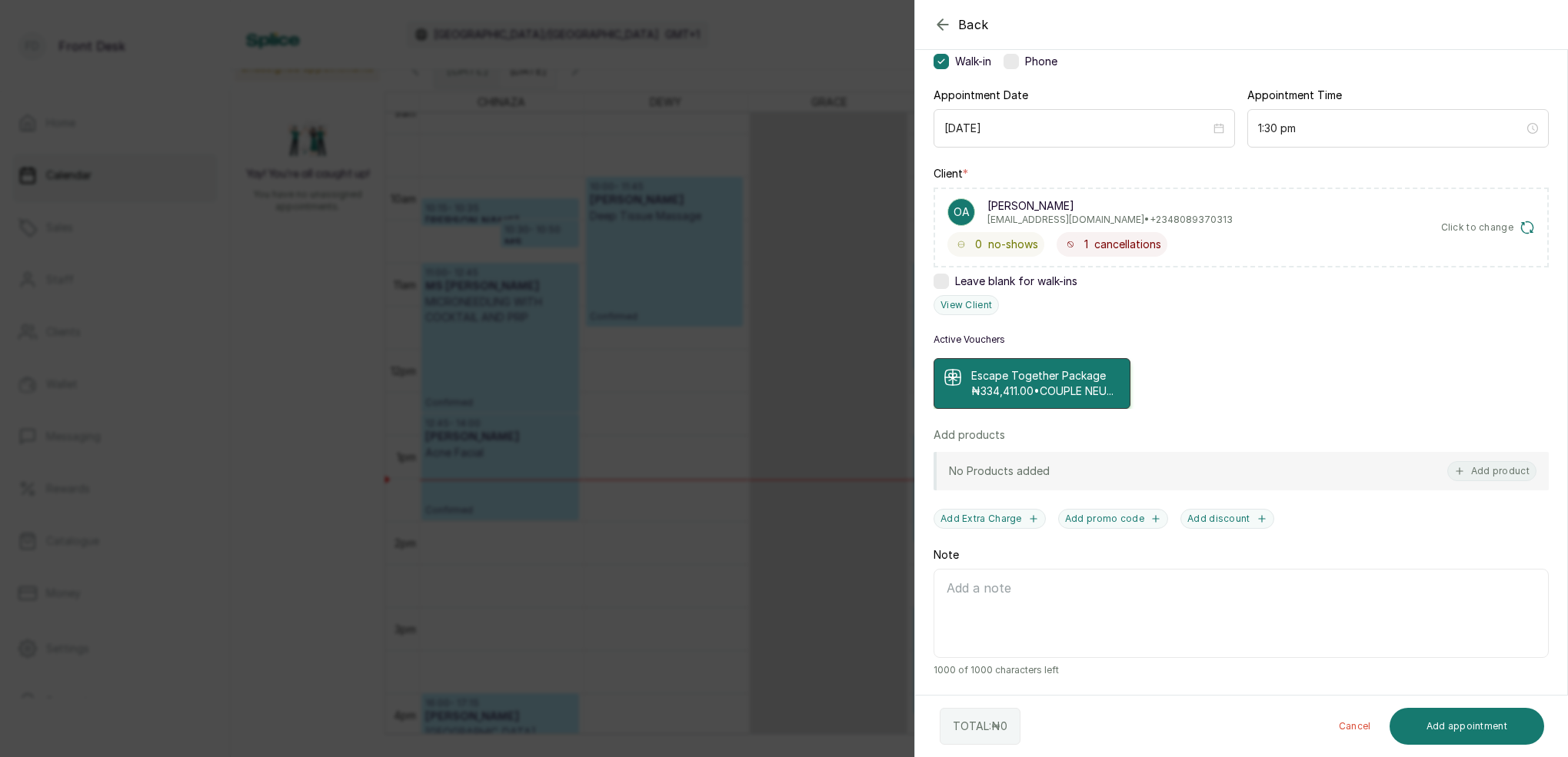
click at [944, 23] on icon "button" at bounding box center [943, 25] width 19 height 19
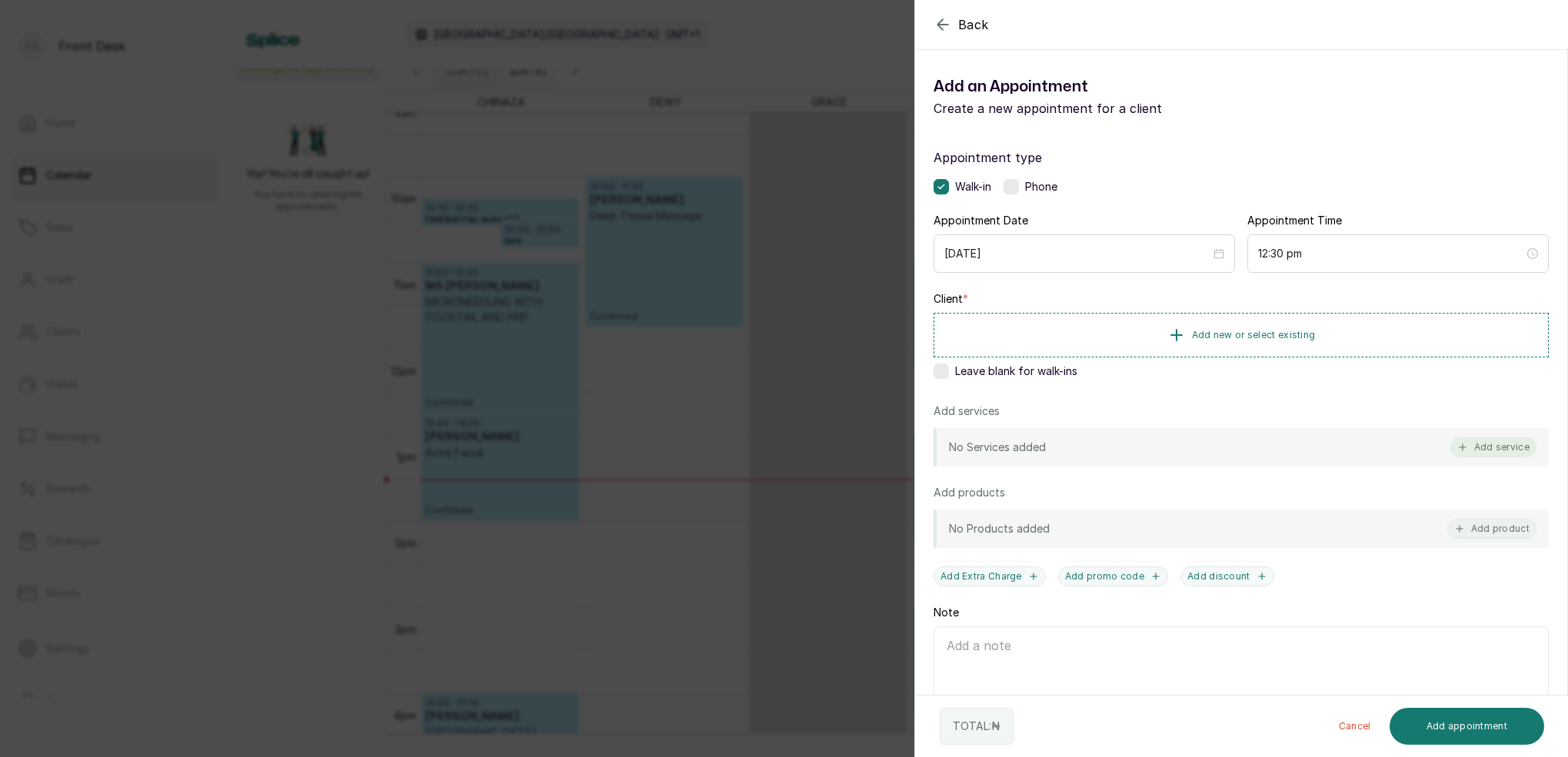
click at [1516, 446] on button "Add service" at bounding box center [1493, 447] width 86 height 20
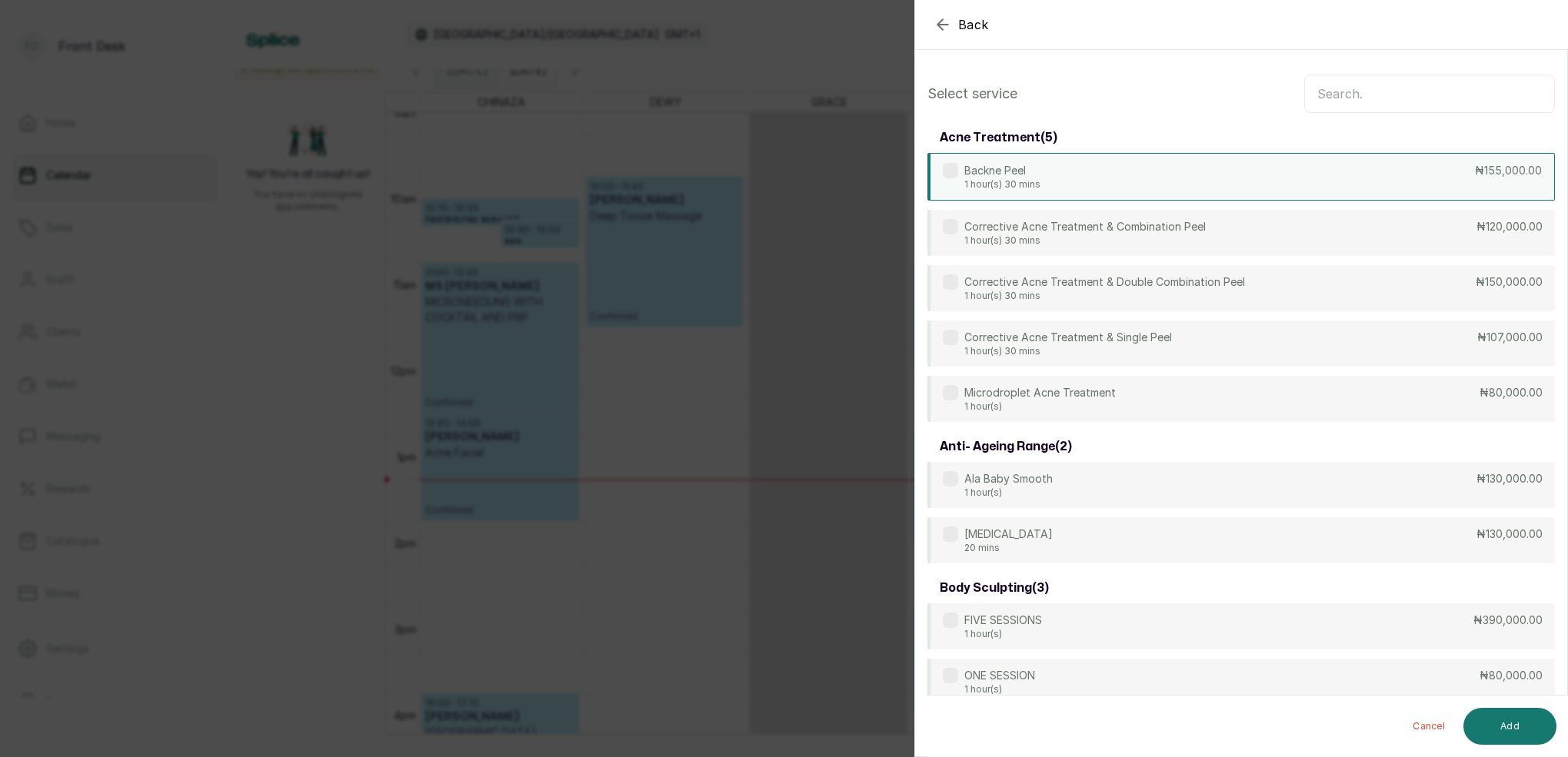
scroll to position [0, 0]
click at [1377, 109] on input "text" at bounding box center [1429, 93] width 250 height 38
click at [940, 21] on icon "button" at bounding box center [943, 25] width 19 height 19
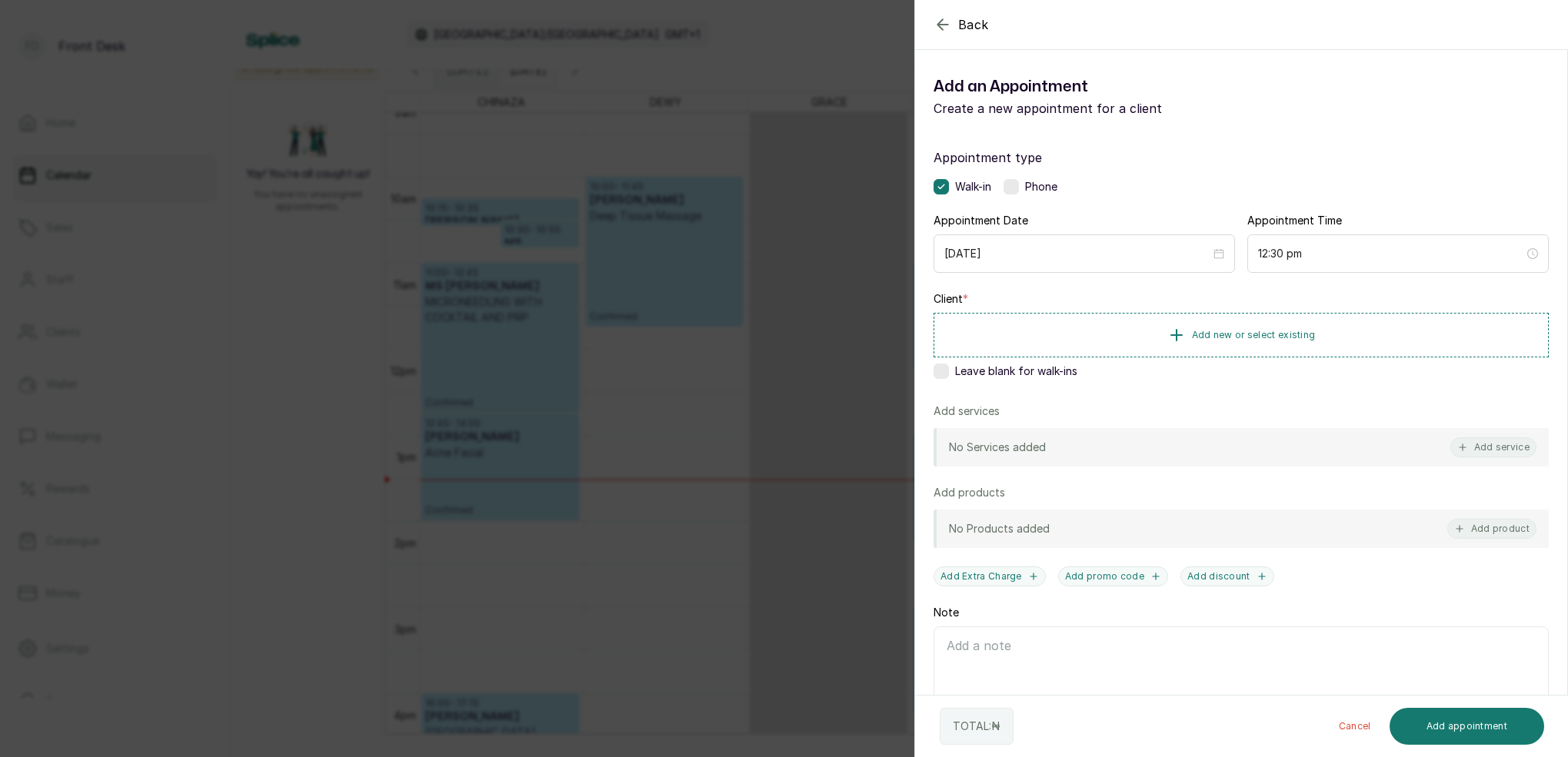
click at [827, 50] on div "Back Add Appointment Add an Appointment Create a new appointment for a client A…" at bounding box center [784, 378] width 1568 height 757
click at [1279, 334] on span "Add new or select existing" at bounding box center [1254, 334] width 124 height 12
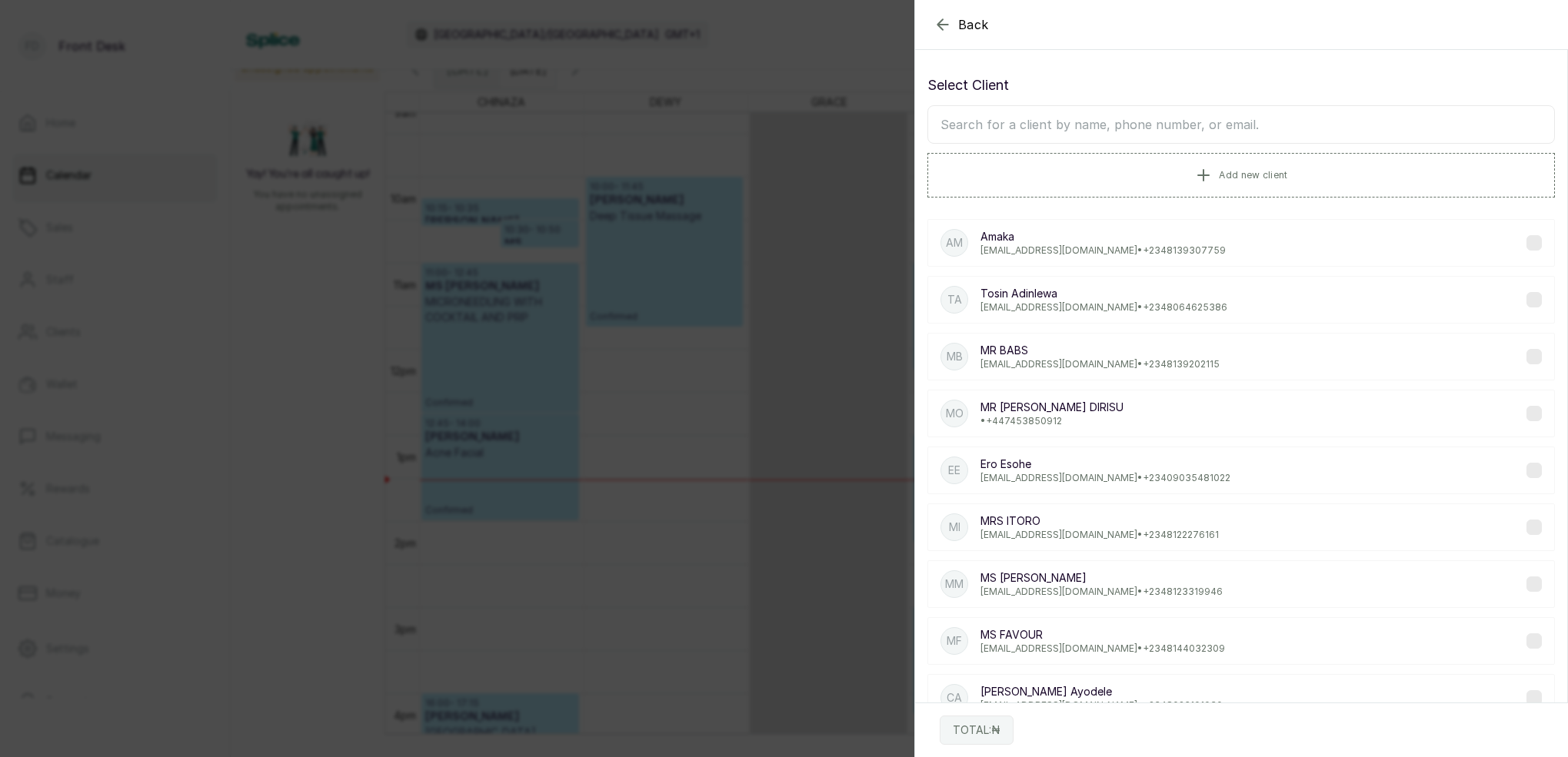
click at [1143, 117] on input "text" at bounding box center [1241, 124] width 627 height 38
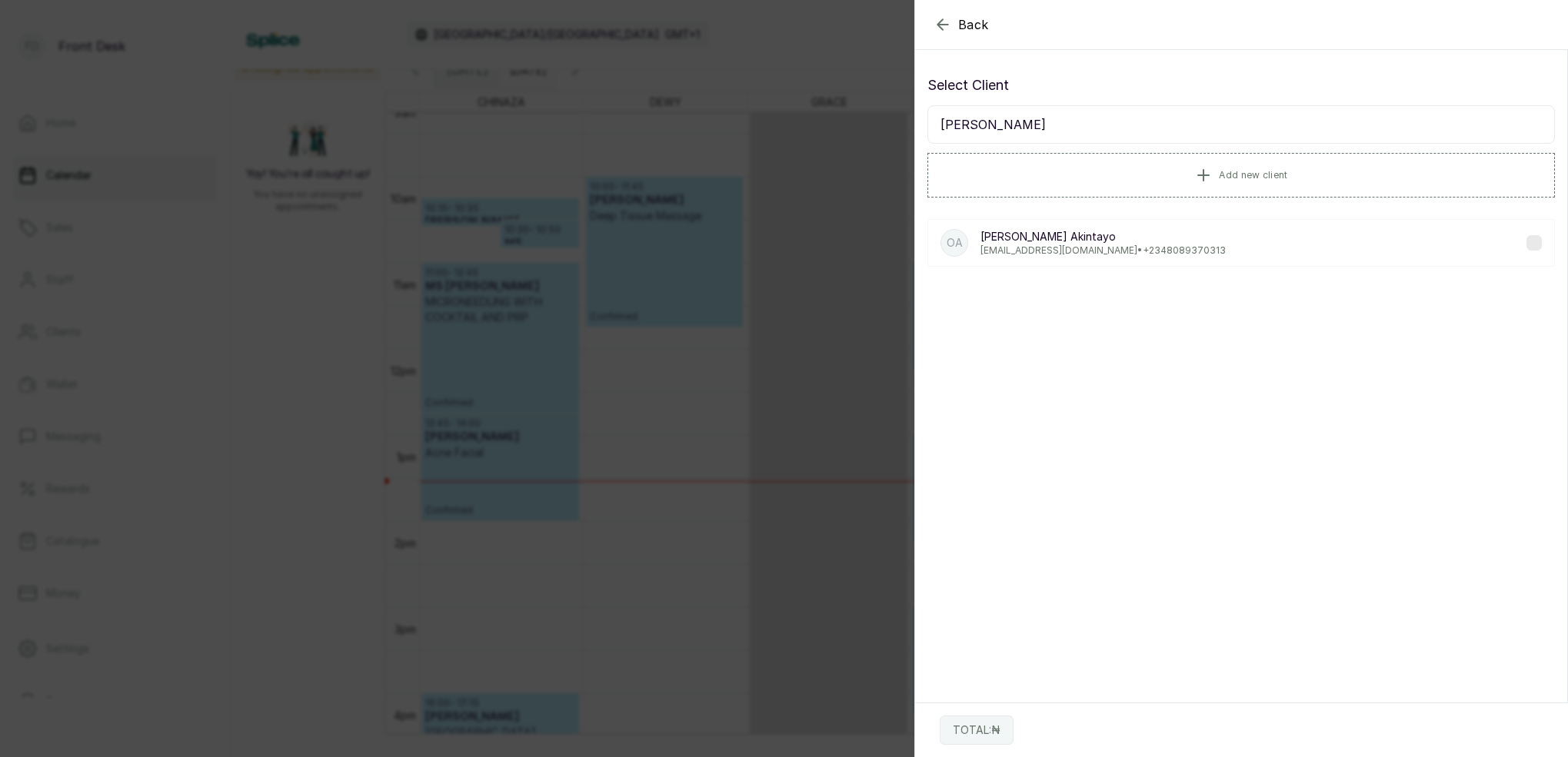
type input "OLUSEGUN"
click at [1114, 246] on p "akintayo.segun@gmail.com • +234 8089370313" at bounding box center [1102, 250] width 245 height 12
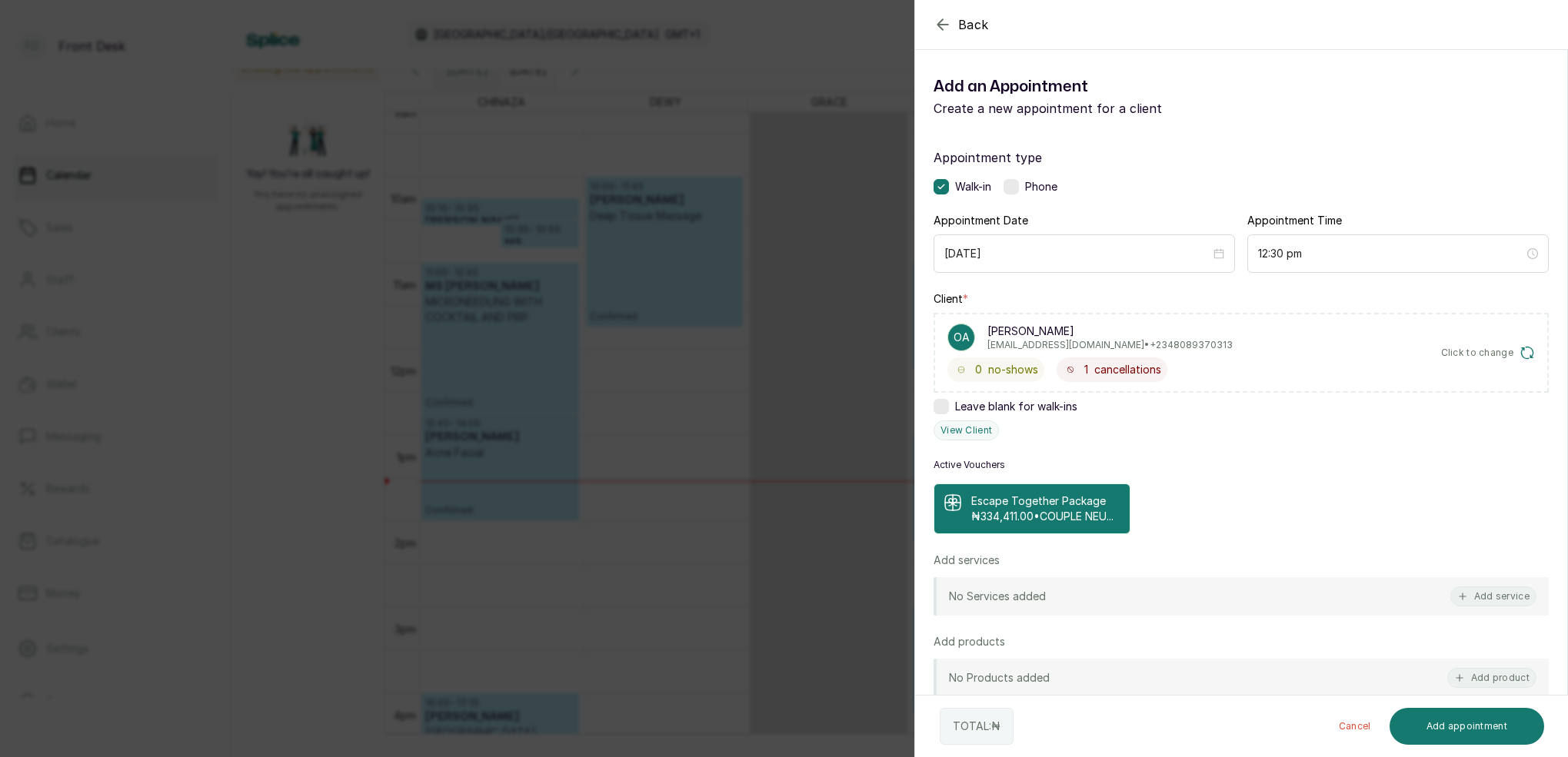
click at [1061, 523] on p "₦334,411.00 • COUPLE NEU..." at bounding box center [1042, 517] width 142 height 15
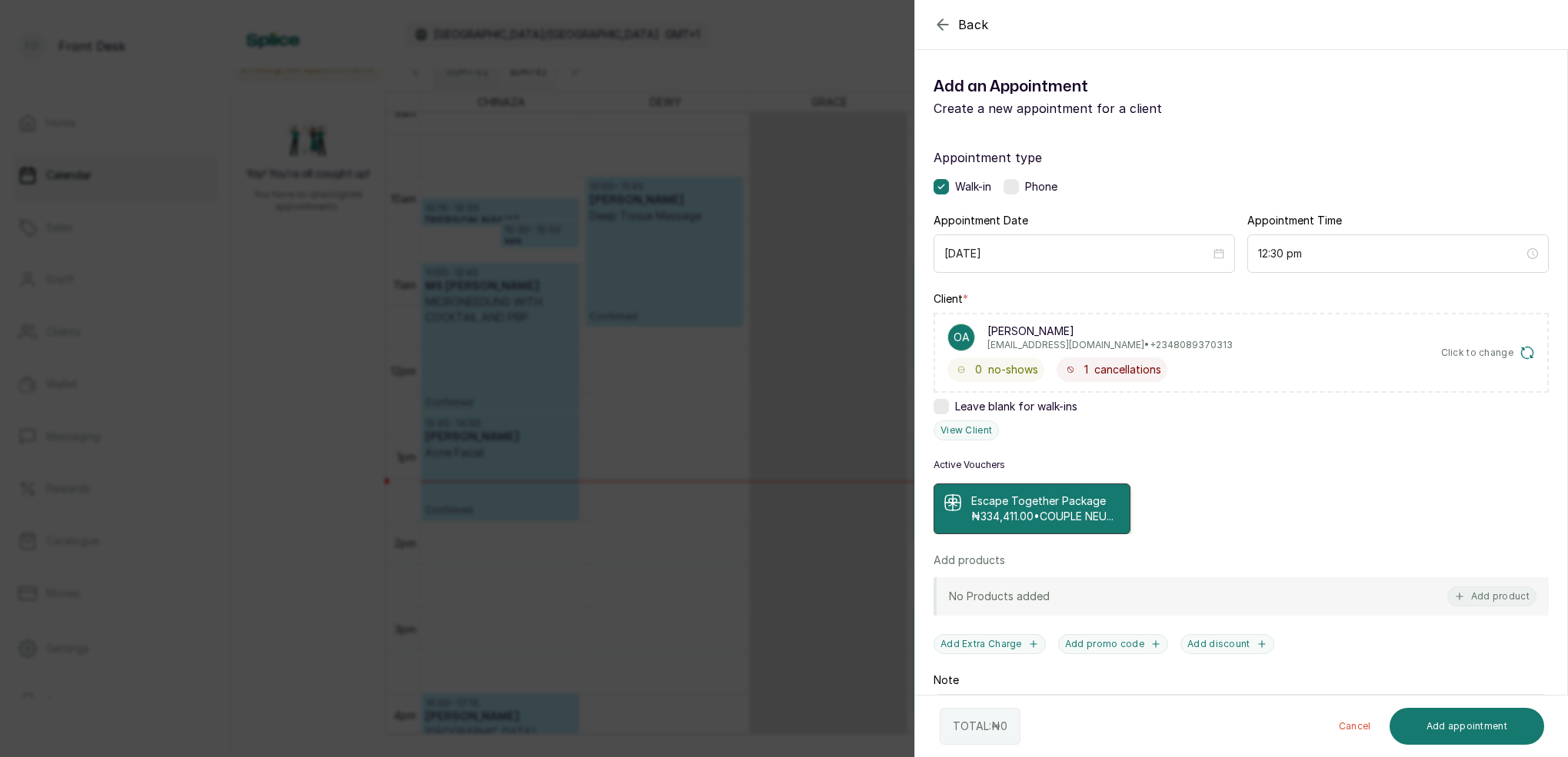
click at [1068, 515] on p "₦334,411.00 • COUPLE NEU..." at bounding box center [1042, 517] width 142 height 15
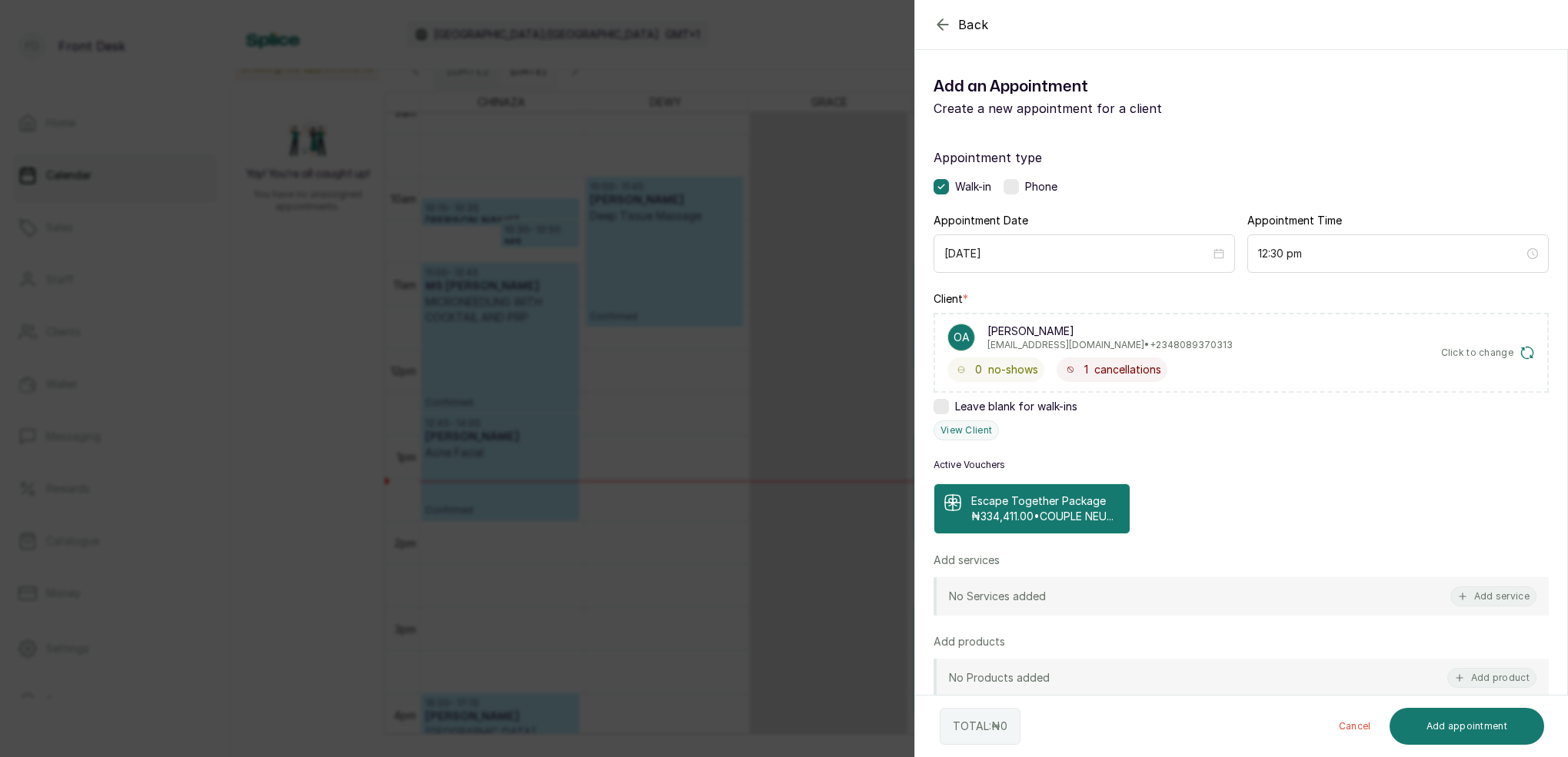
click at [1022, 520] on p "₦334,411.00 • COUPLE NEU..." at bounding box center [1042, 517] width 142 height 15
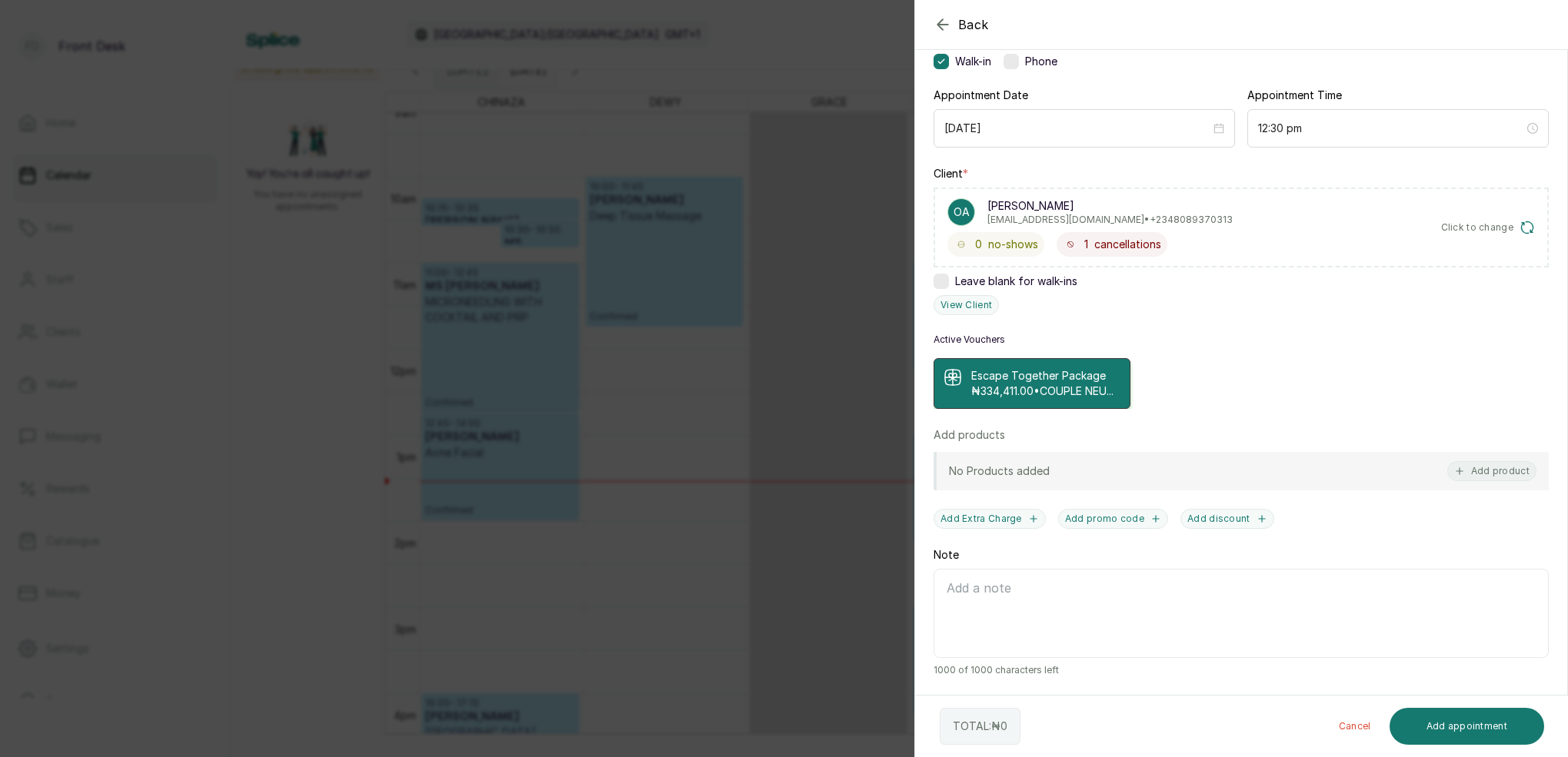
scroll to position [141, 0]
click at [1025, 384] on p "₦334,411.00 • COUPLE NEU..." at bounding box center [1042, 391] width 142 height 15
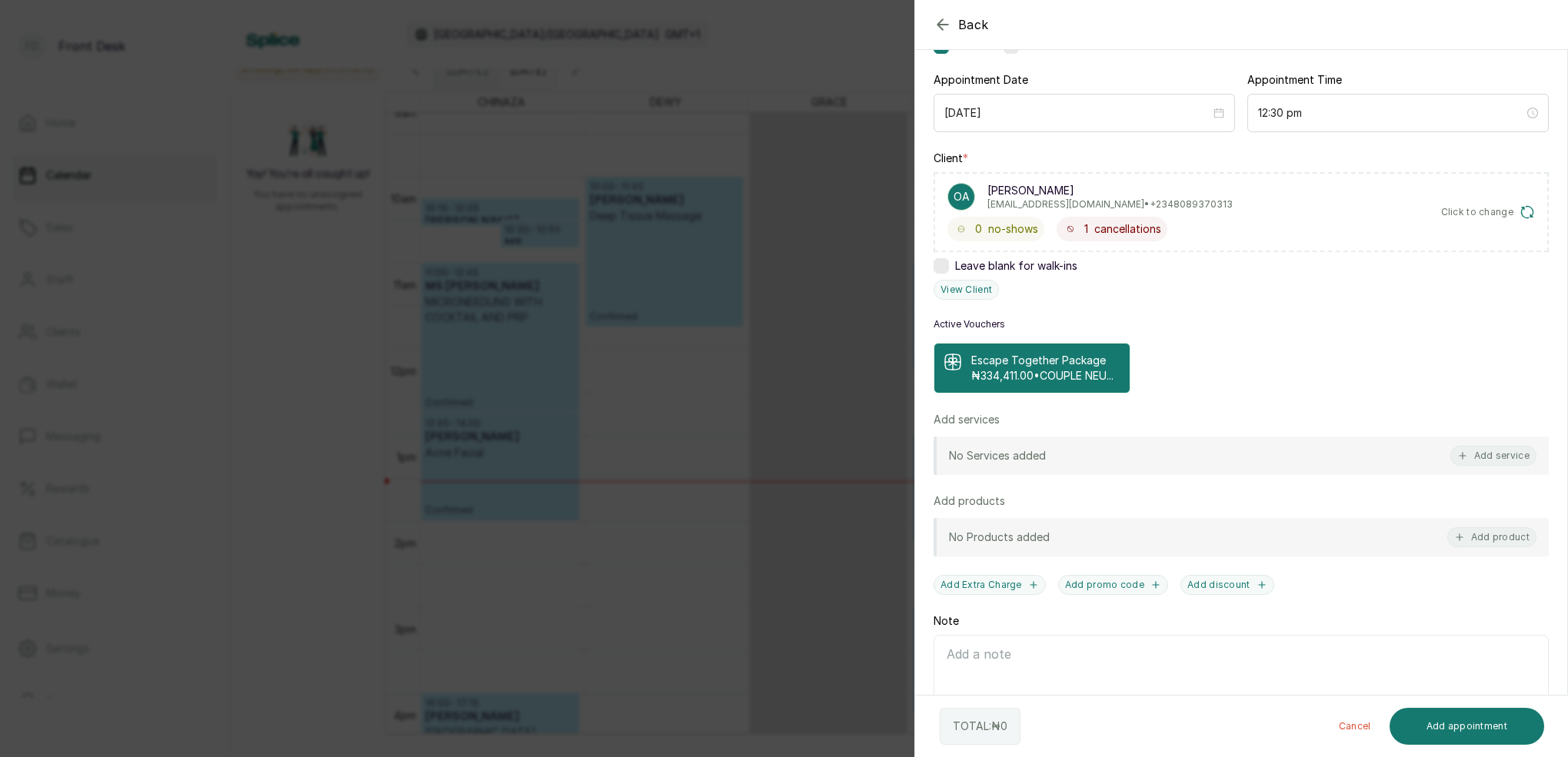
click at [1025, 383] on p "₦334,411.00 • COUPLE NEU..." at bounding box center [1042, 376] width 142 height 15
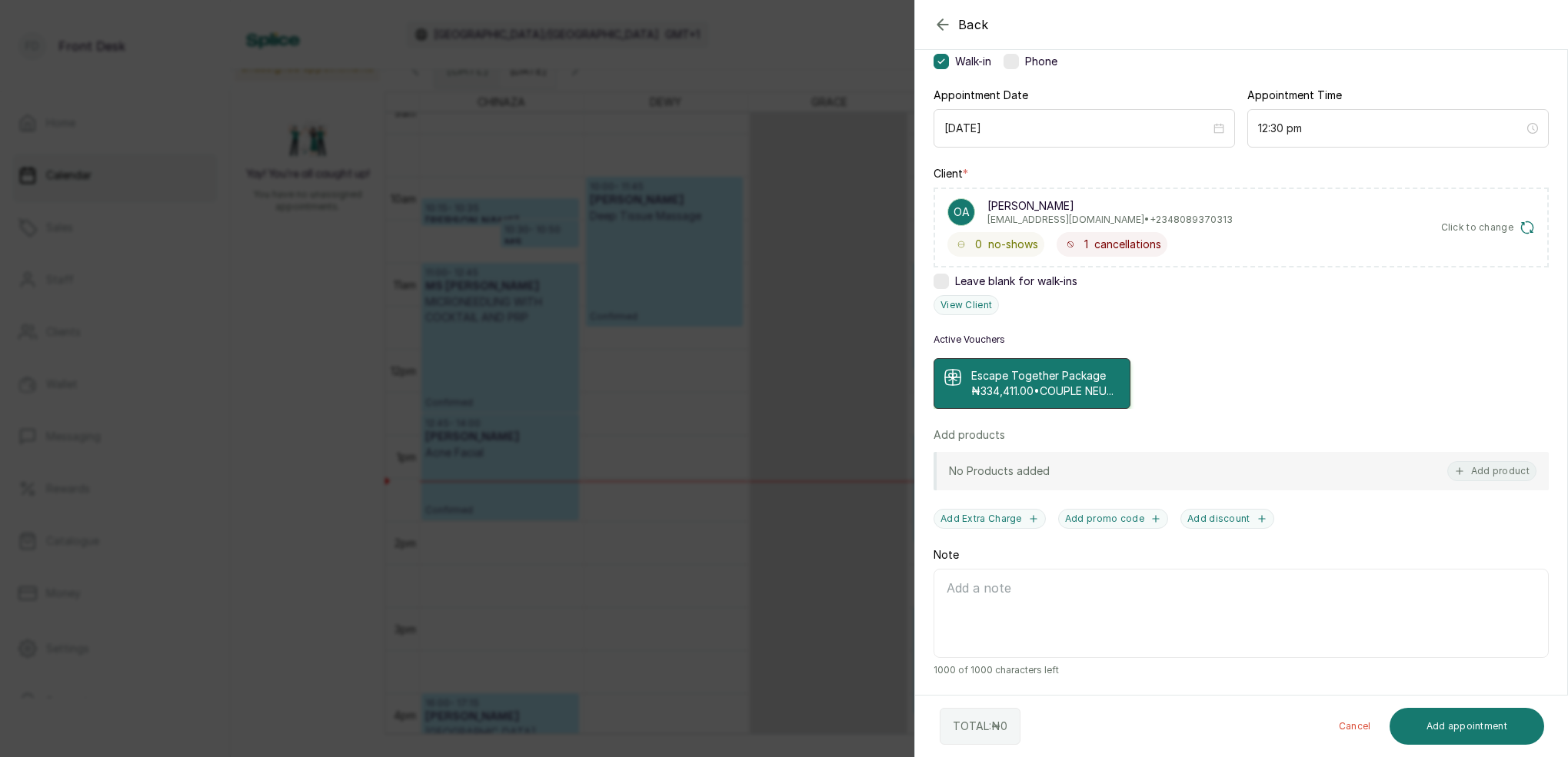
click at [1025, 384] on p "₦334,411.00 • COUPLE NEU..." at bounding box center [1042, 391] width 142 height 15
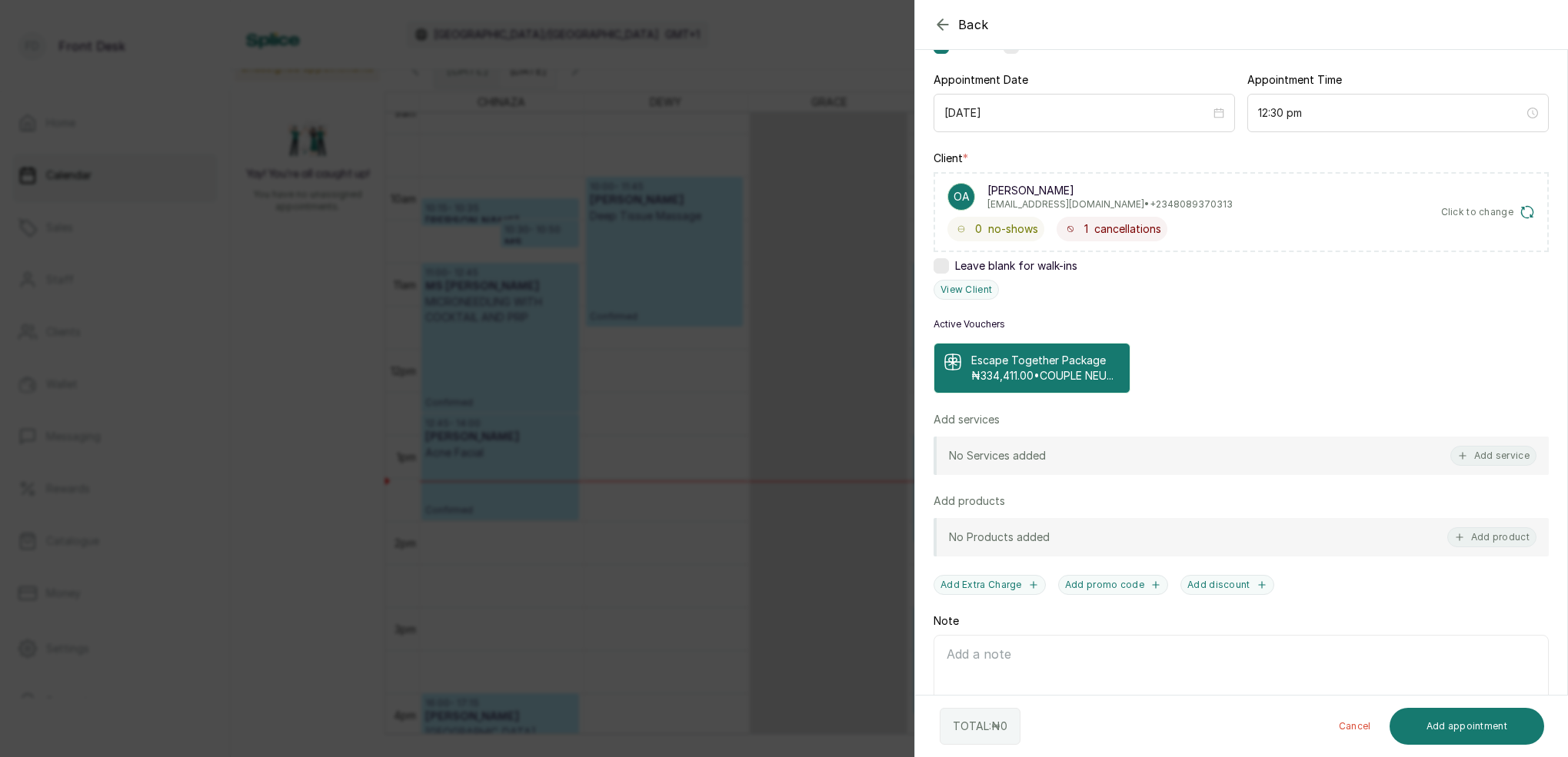
click at [954, 366] on icon at bounding box center [953, 362] width 19 height 19
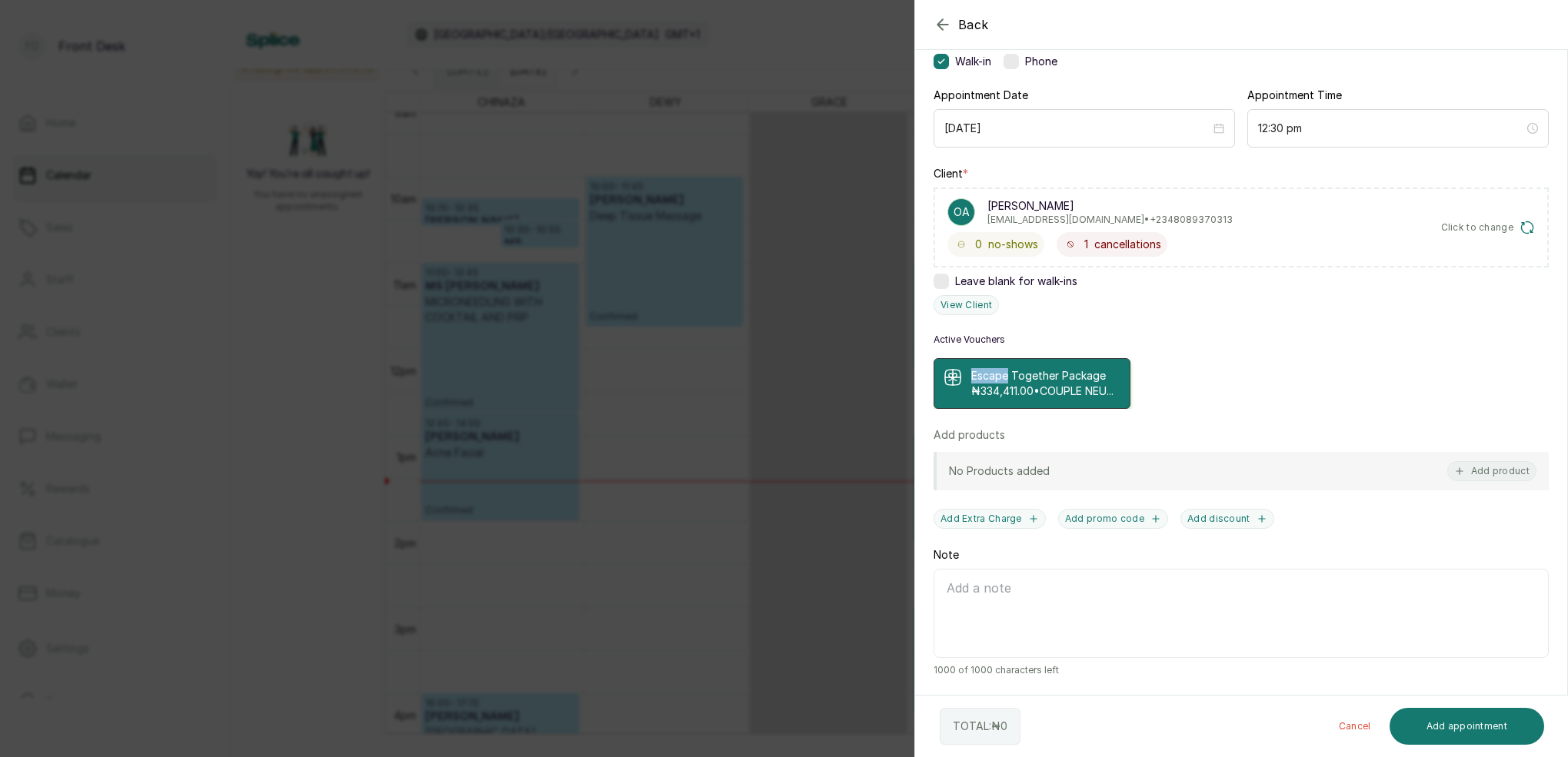
click at [954, 368] on icon at bounding box center [953, 378] width 19 height 19
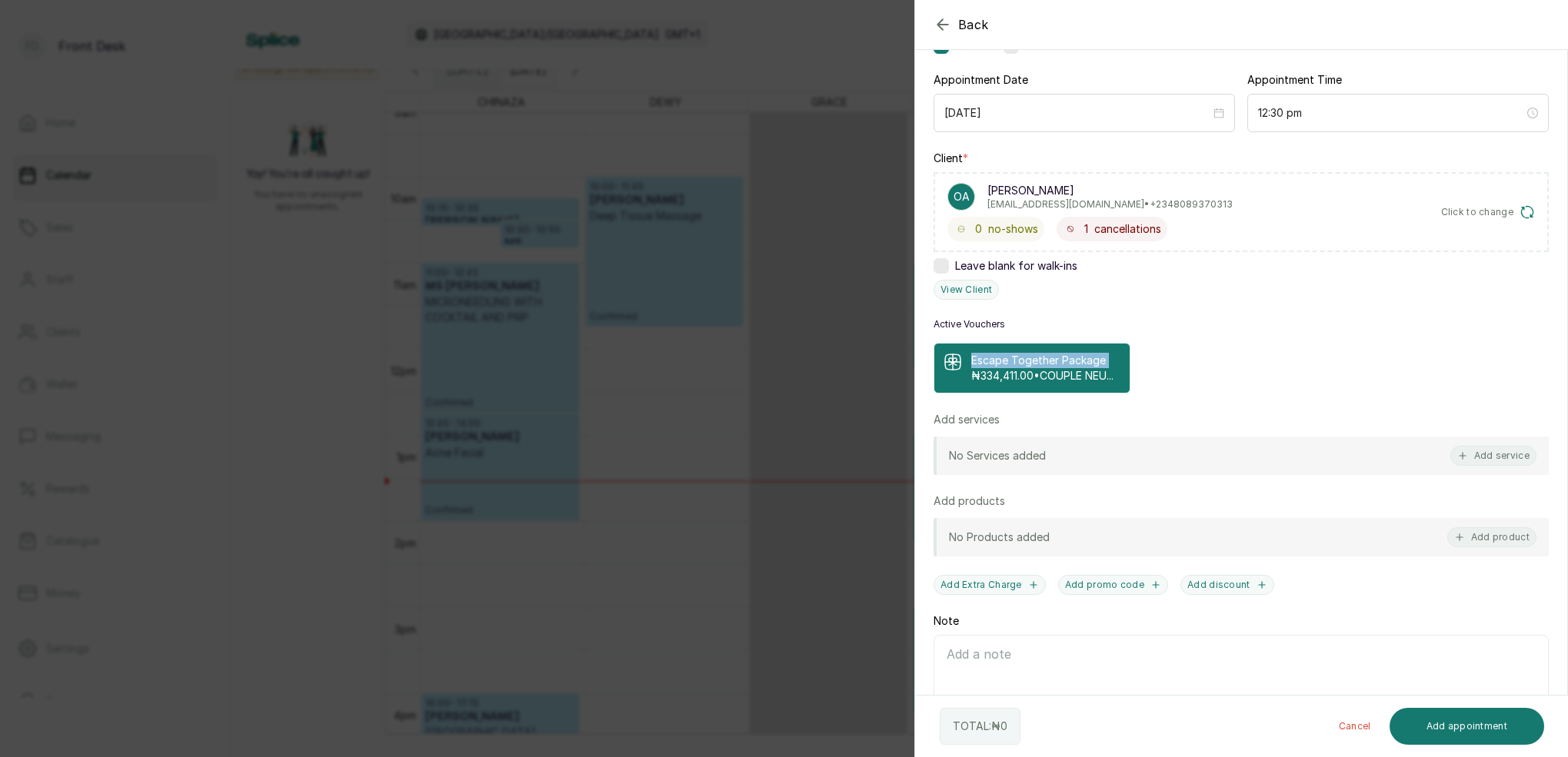
click at [954, 365] on icon at bounding box center [953, 362] width 19 height 19
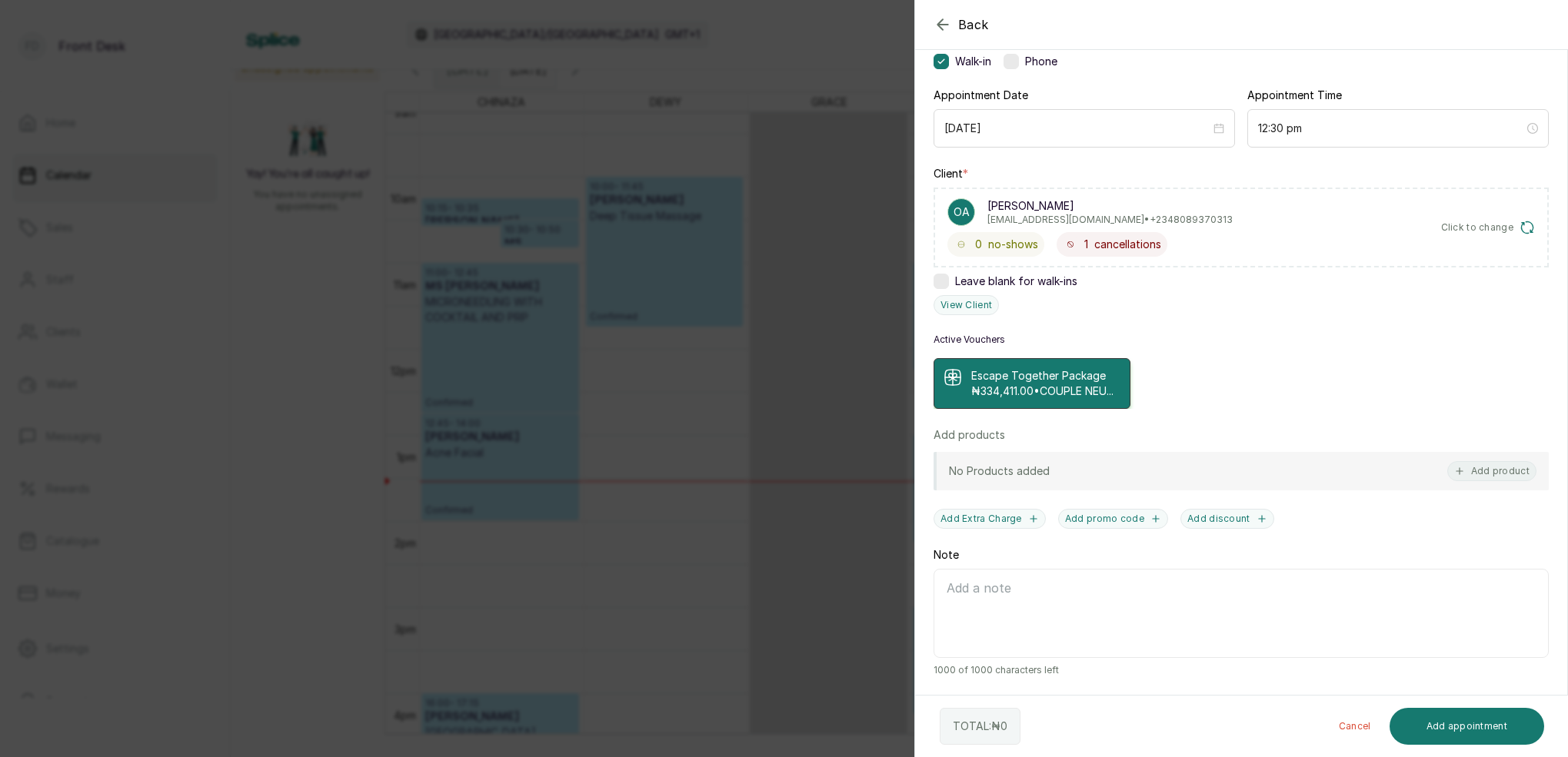
click at [1037, 384] on p "₦334,411.00 • COUPLE NEU..." at bounding box center [1042, 391] width 142 height 15
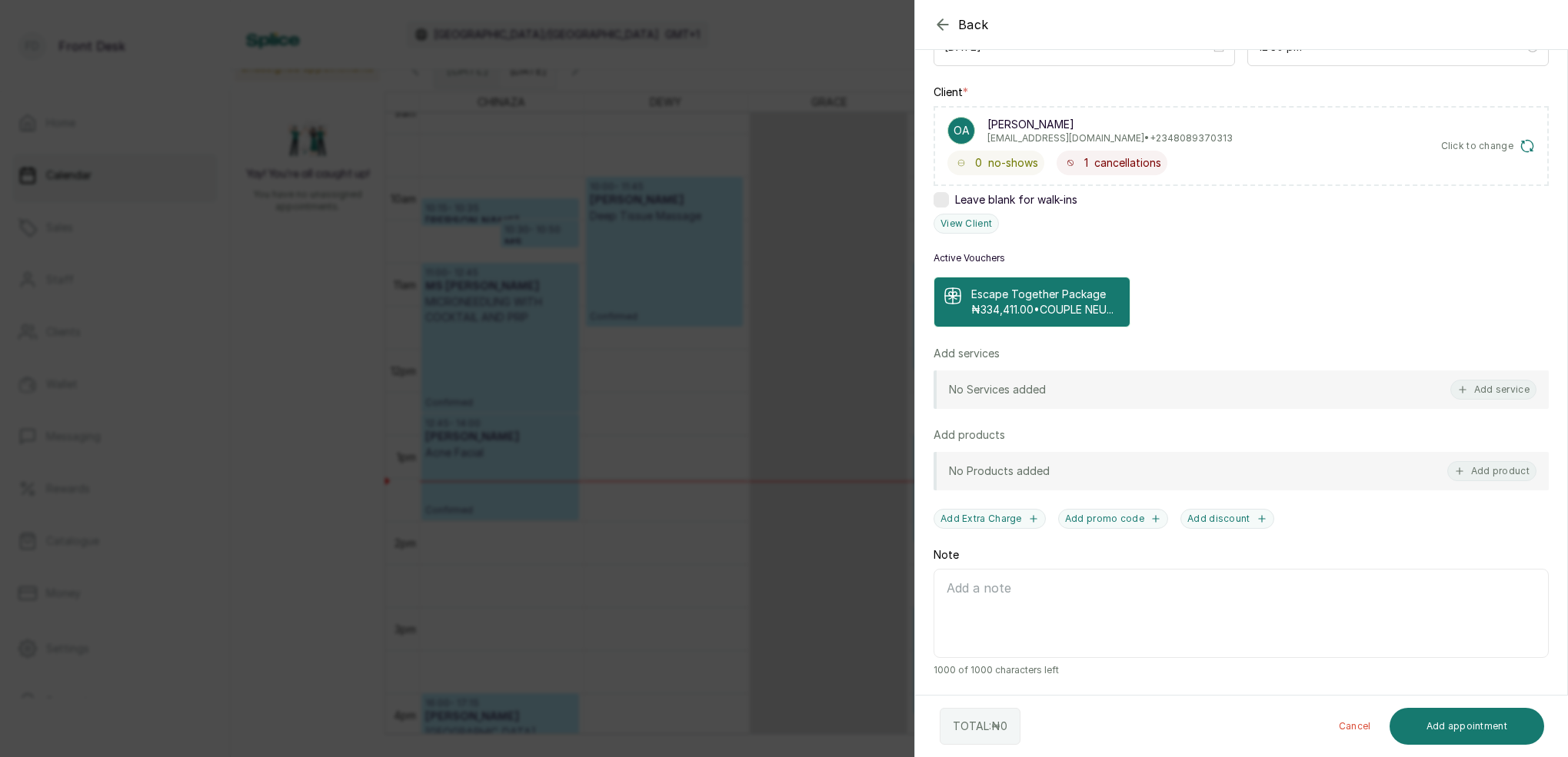
scroll to position [222, 0]
drag, startPoint x: 1042, startPoint y: 273, endPoint x: 1049, endPoint y: 282, distance: 11.4
click at [1041, 287] on p "Escape Together Package" at bounding box center [1042, 295] width 142 height 15
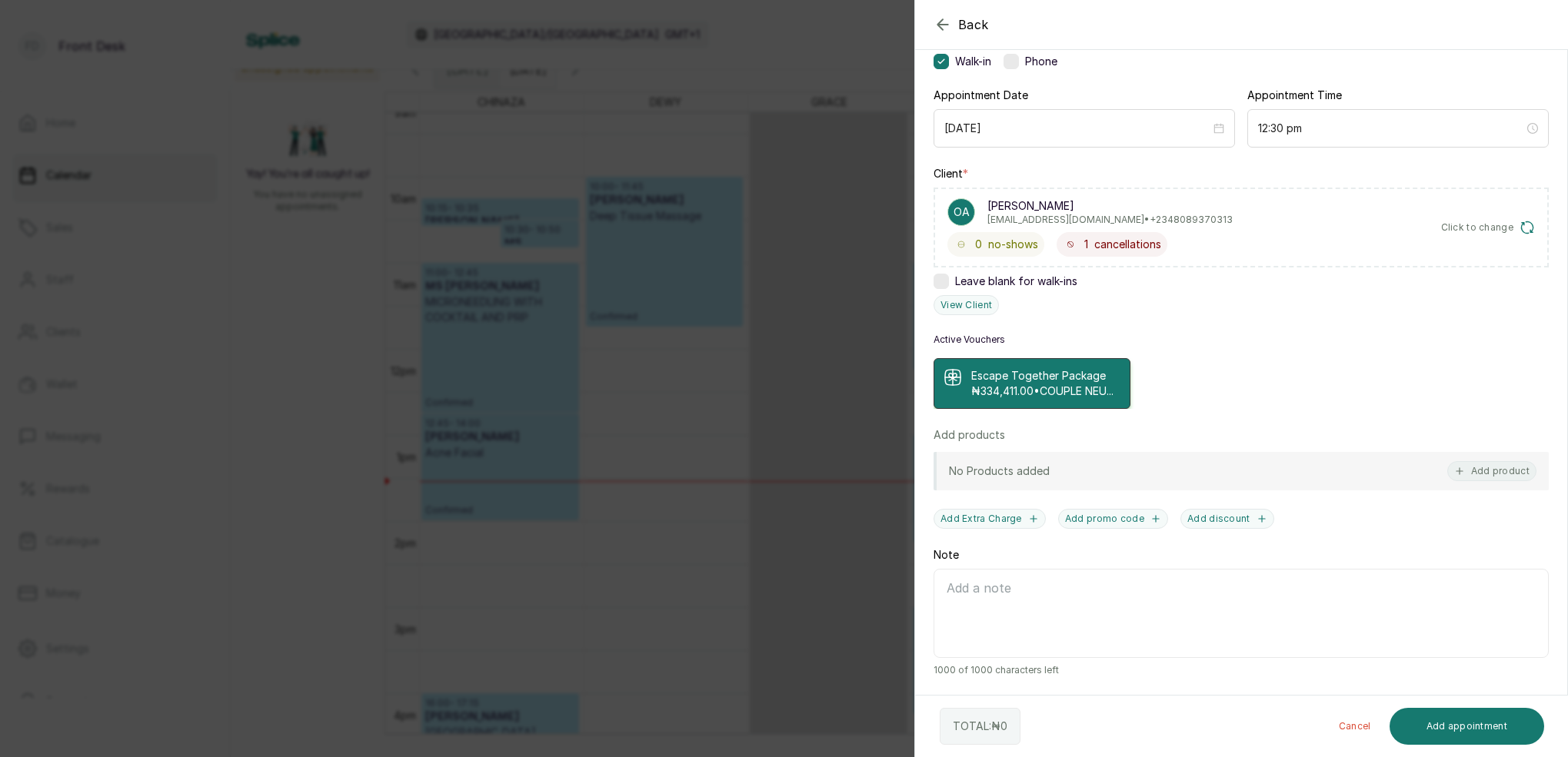
click at [1089, 384] on p "₦334,411.00 • COUPLE NEU..." at bounding box center [1042, 391] width 142 height 15
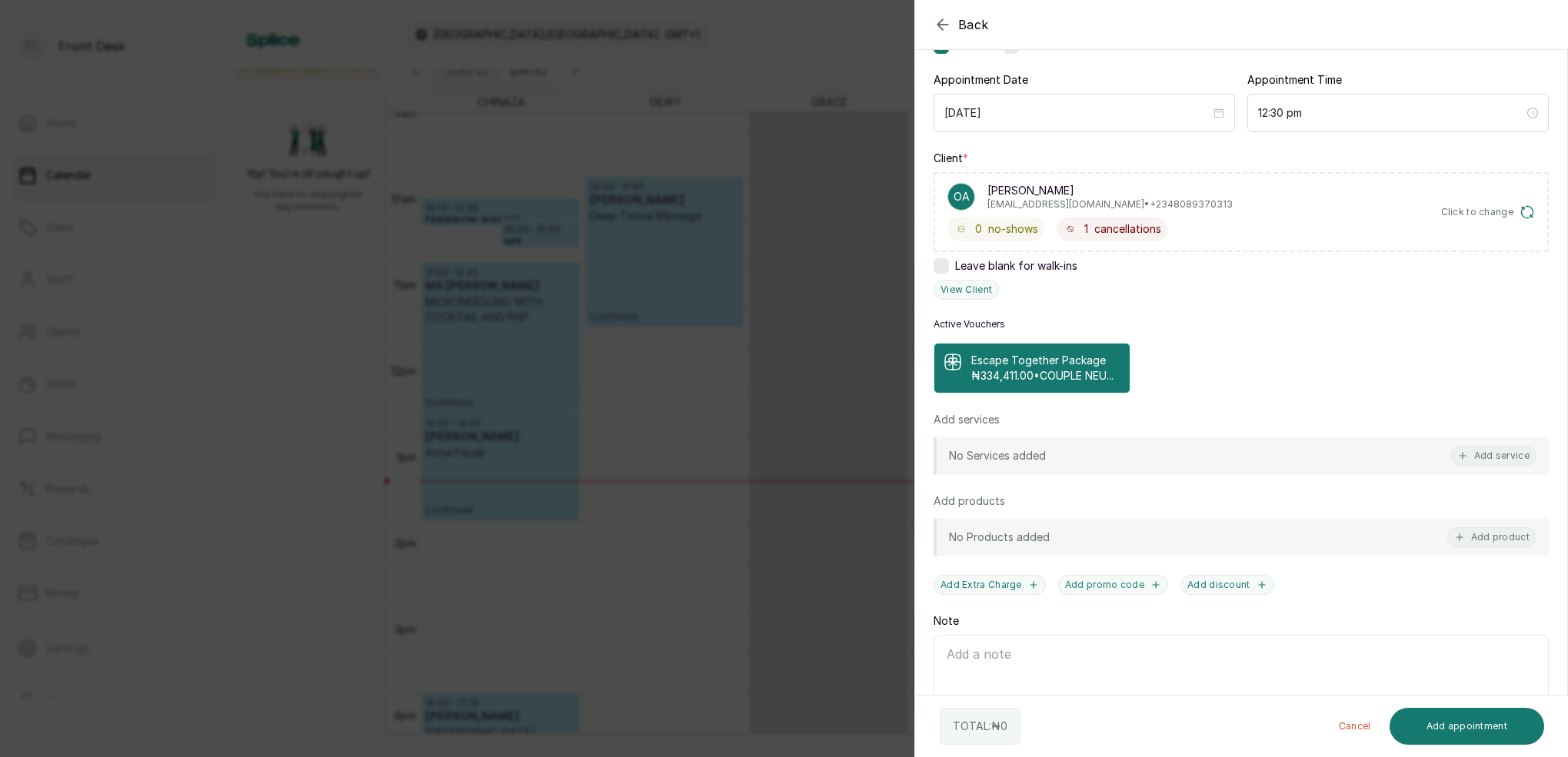
click at [1075, 380] on p "₦334,411.00 • COUPLE NEU..." at bounding box center [1042, 376] width 142 height 15
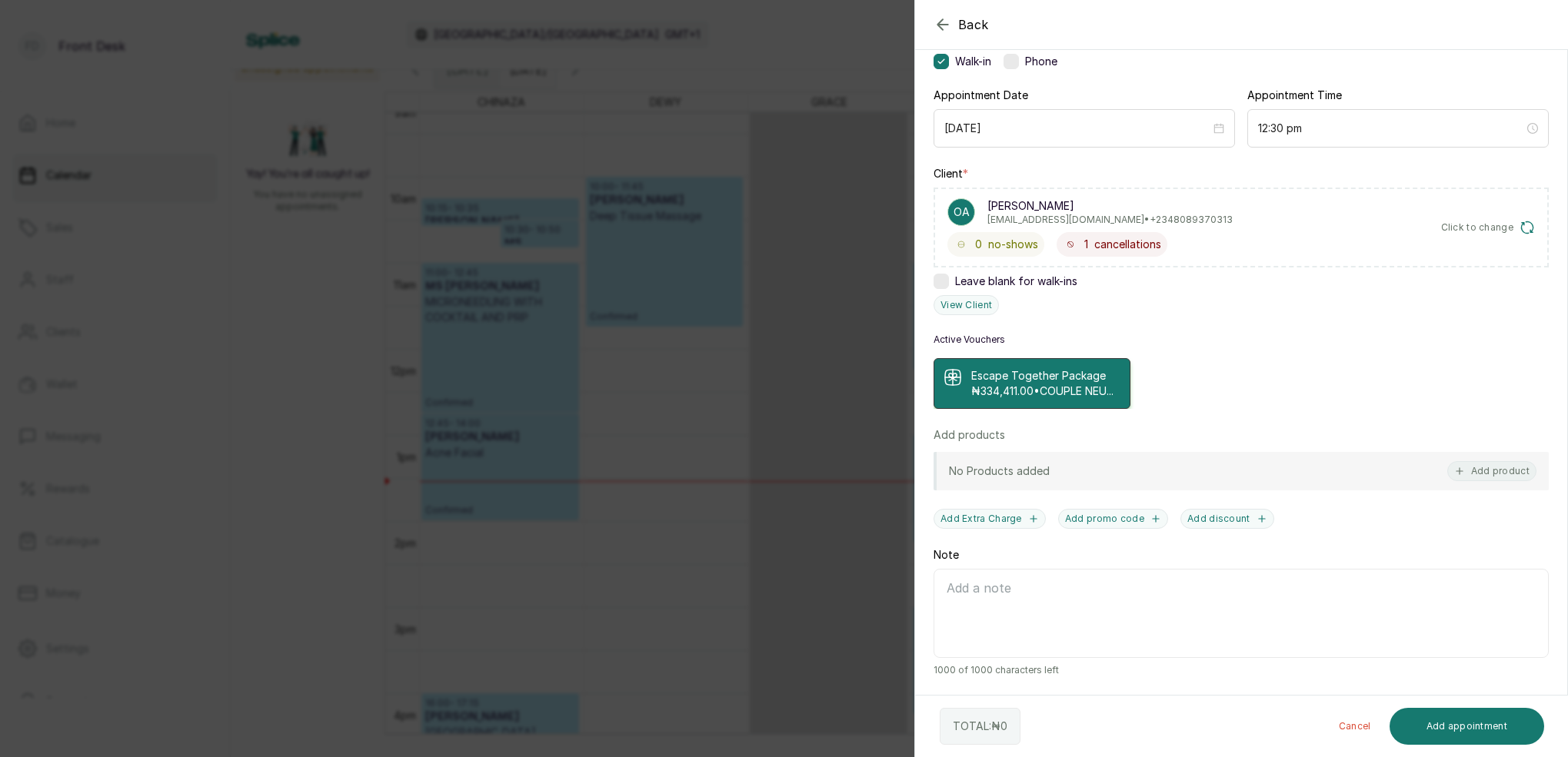
click at [1077, 384] on p "₦334,411.00 • COUPLE NEU..." at bounding box center [1042, 391] width 142 height 15
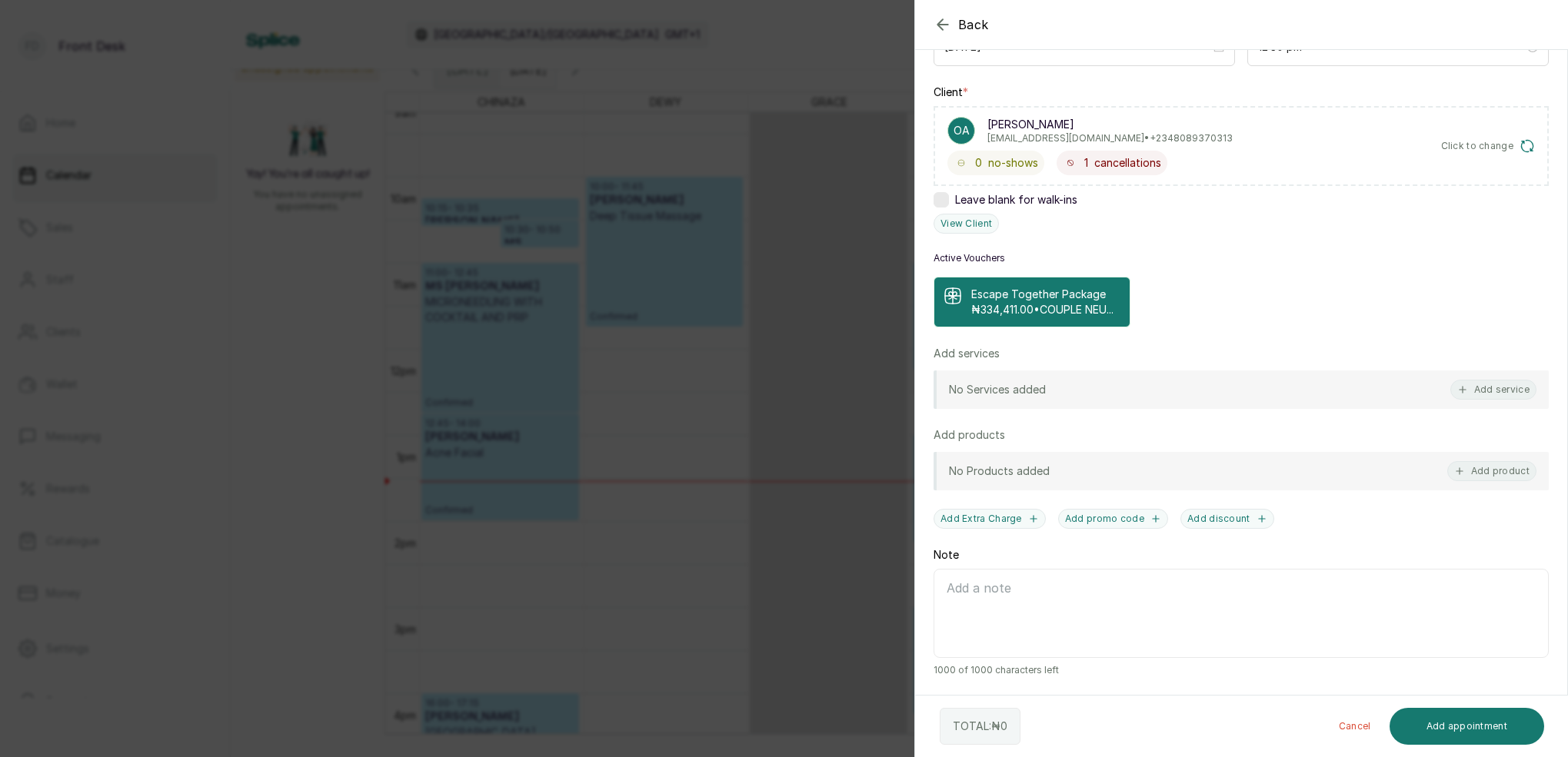
click at [1012, 302] on p "₦334,411.00 • COUPLE NEU..." at bounding box center [1042, 310] width 142 height 15
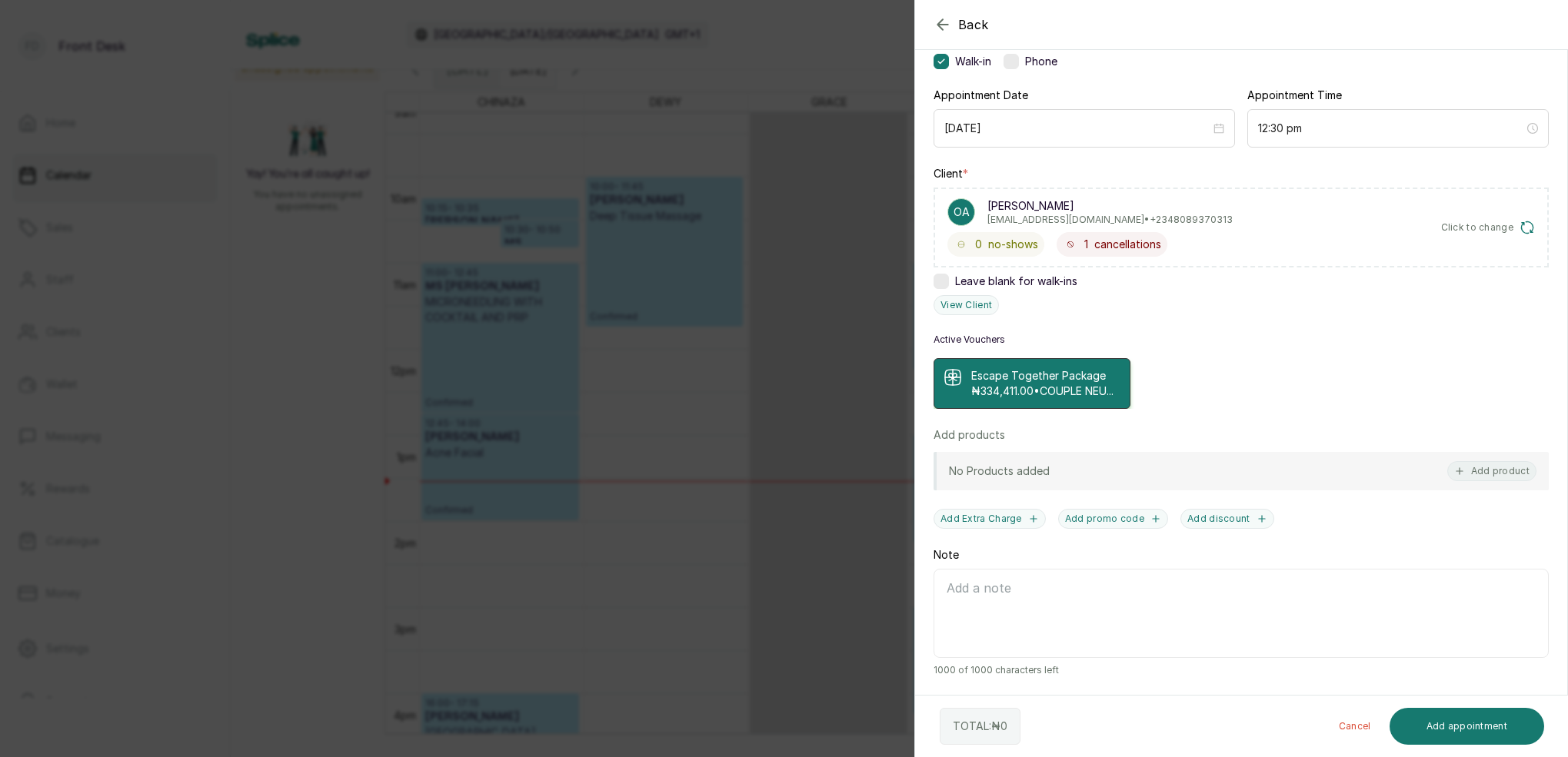
click at [1046, 391] on p "₦334,411.00 • COUPLE NEU..." at bounding box center [1042, 391] width 142 height 15
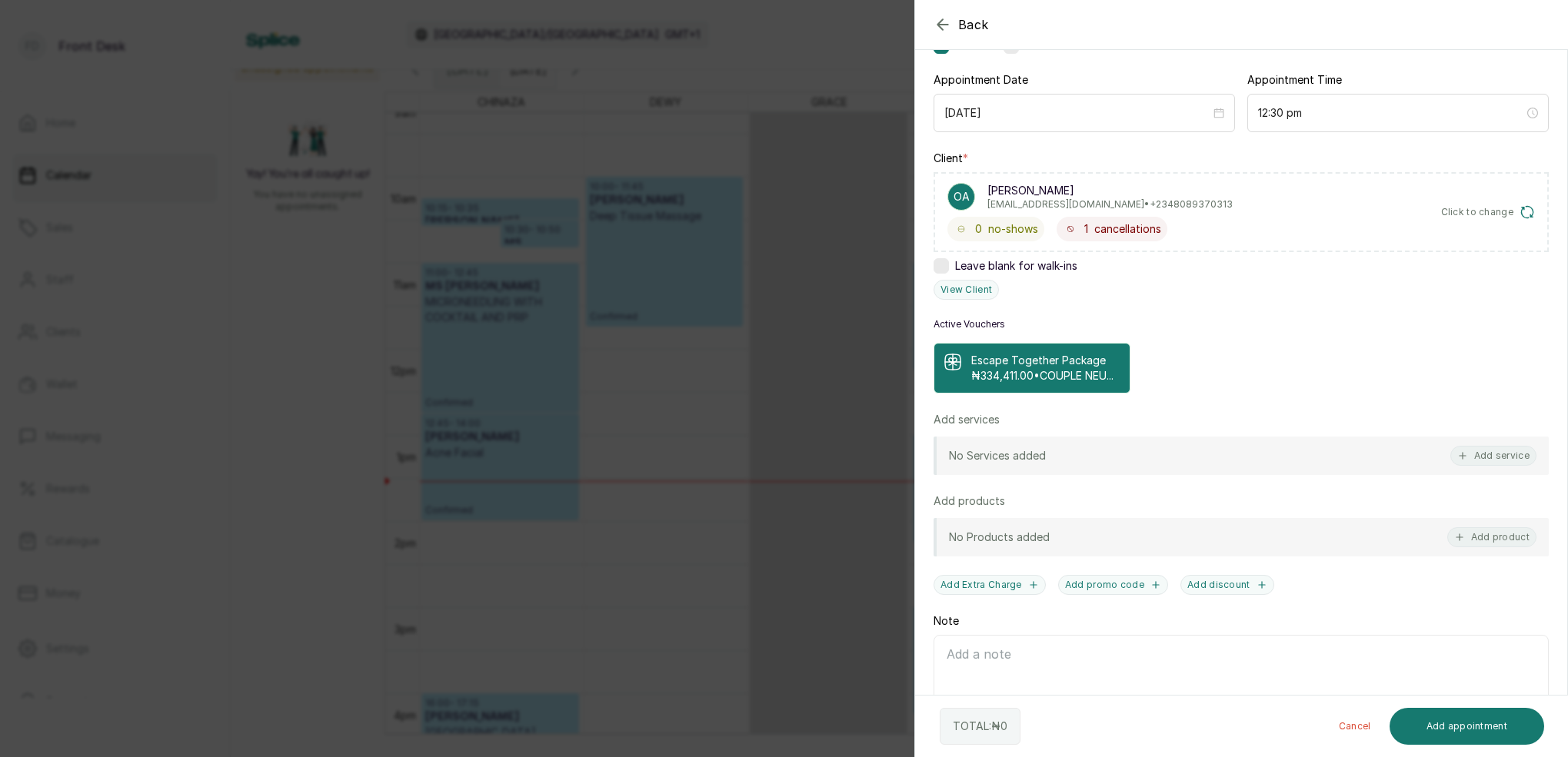
click at [978, 365] on p "Escape Together Package" at bounding box center [1042, 361] width 142 height 15
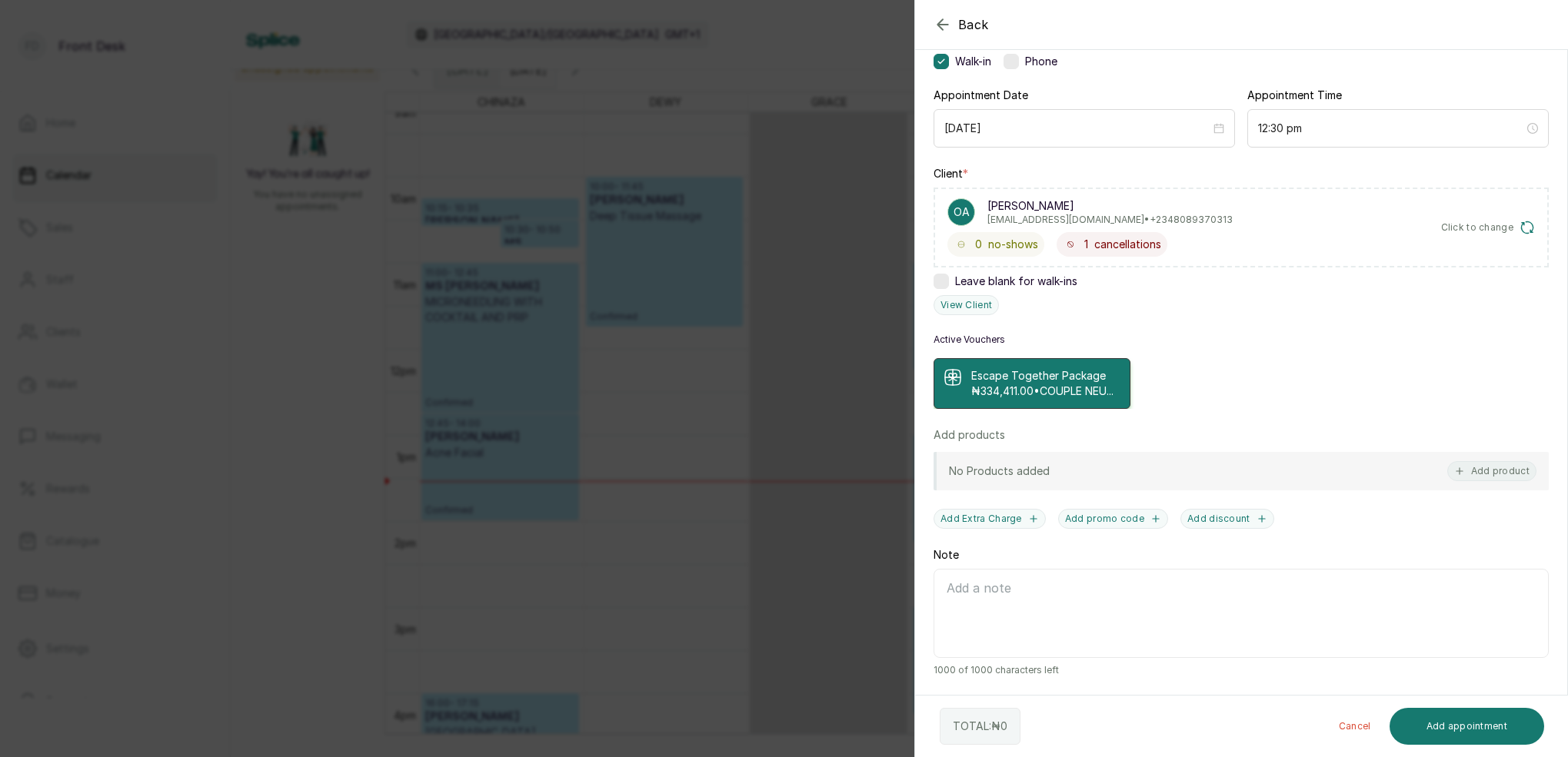
click at [986, 384] on p "₦334,411.00 • COUPLE NEU..." at bounding box center [1042, 391] width 142 height 15
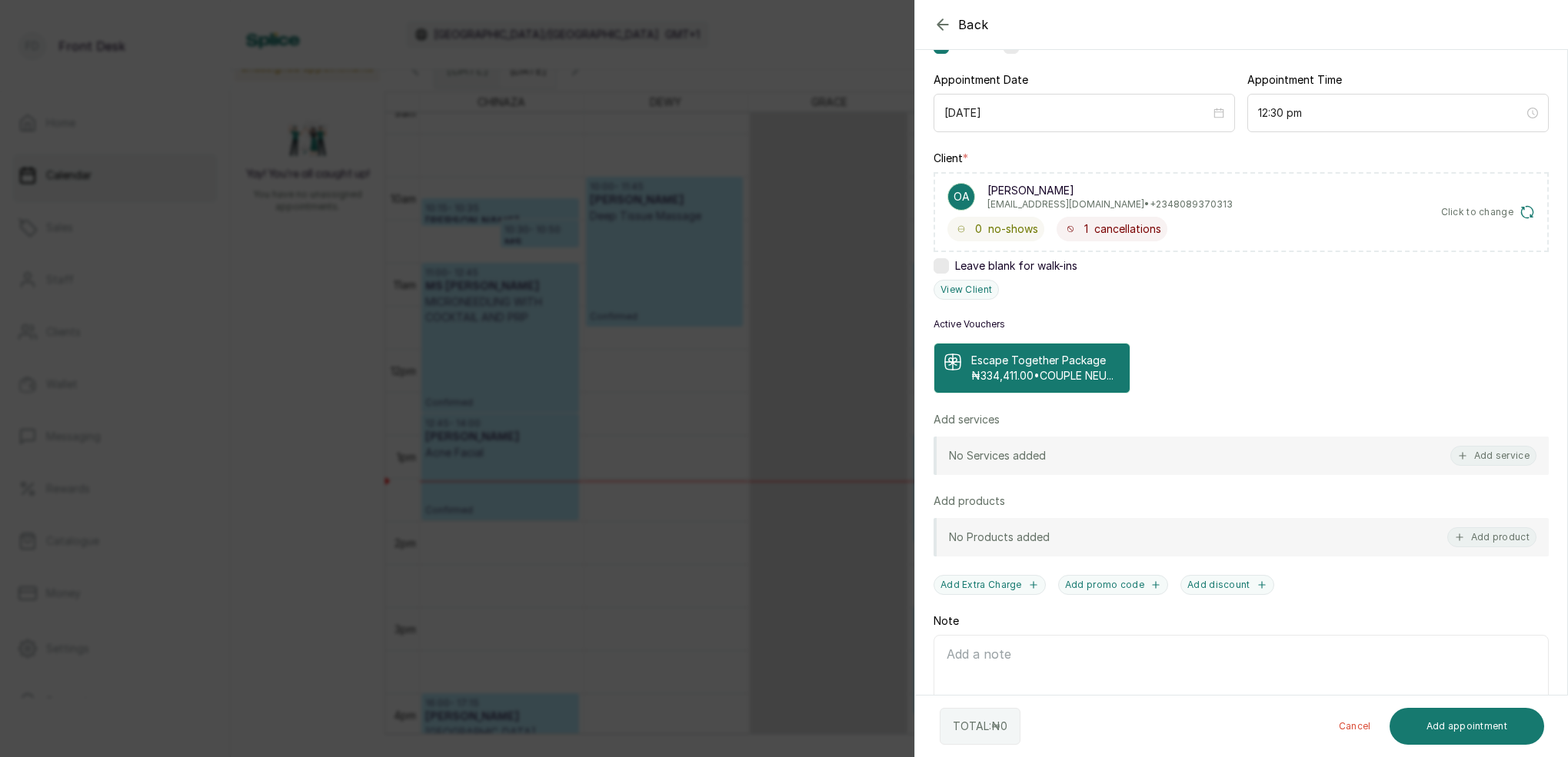
click at [992, 374] on p "₦334,411.00 • COUPLE NEU..." at bounding box center [1042, 376] width 142 height 15
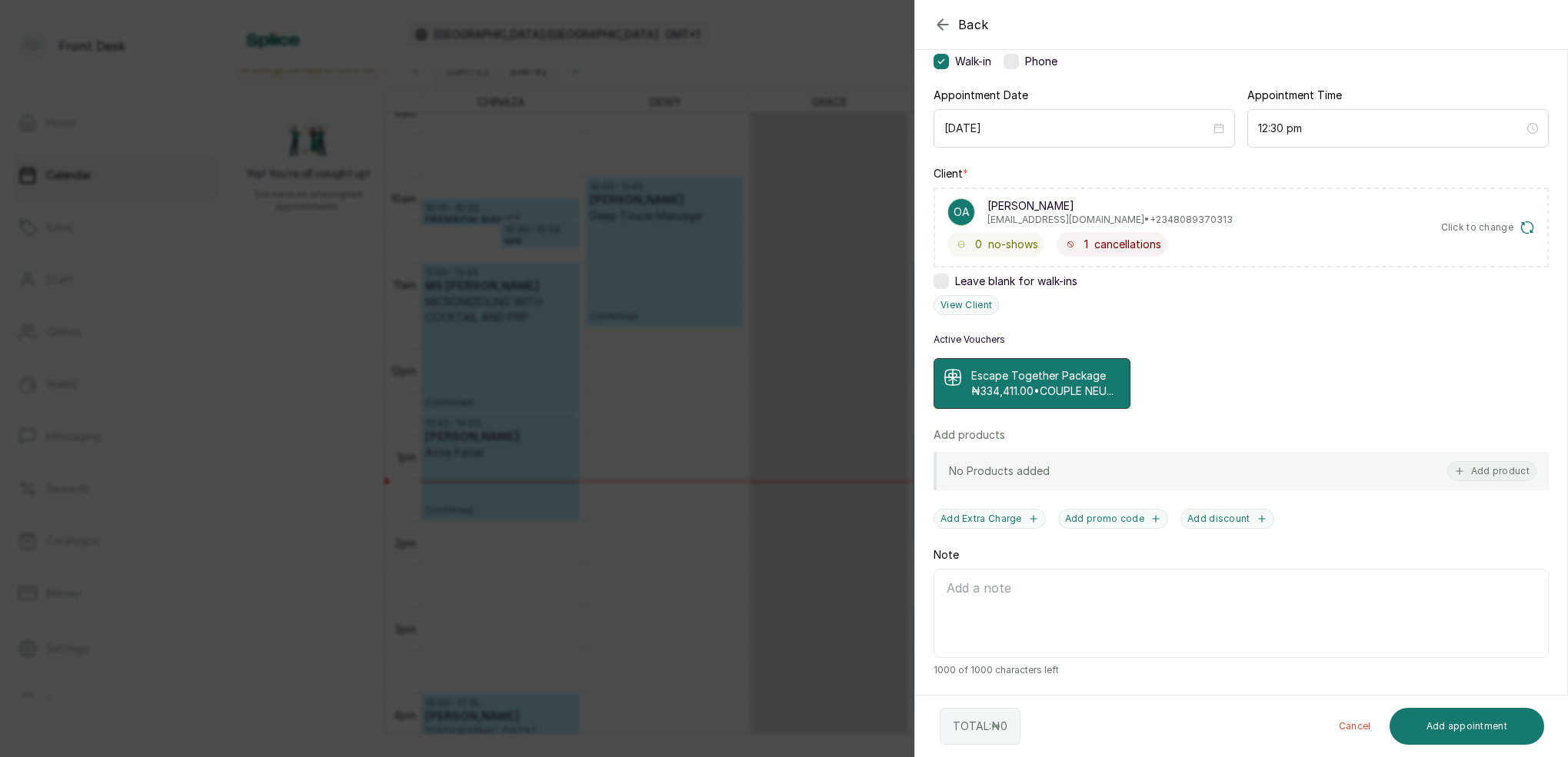
click at [1047, 384] on p "₦334,411.00 • COUPLE NEU..." at bounding box center [1042, 391] width 142 height 15
click at [1046, 384] on p "₦334,411.00 • COUPLE NEU..." at bounding box center [1042, 391] width 142 height 15
click at [1048, 384] on p "₦334,411.00 • COUPLE NEU..." at bounding box center [1042, 391] width 142 height 15
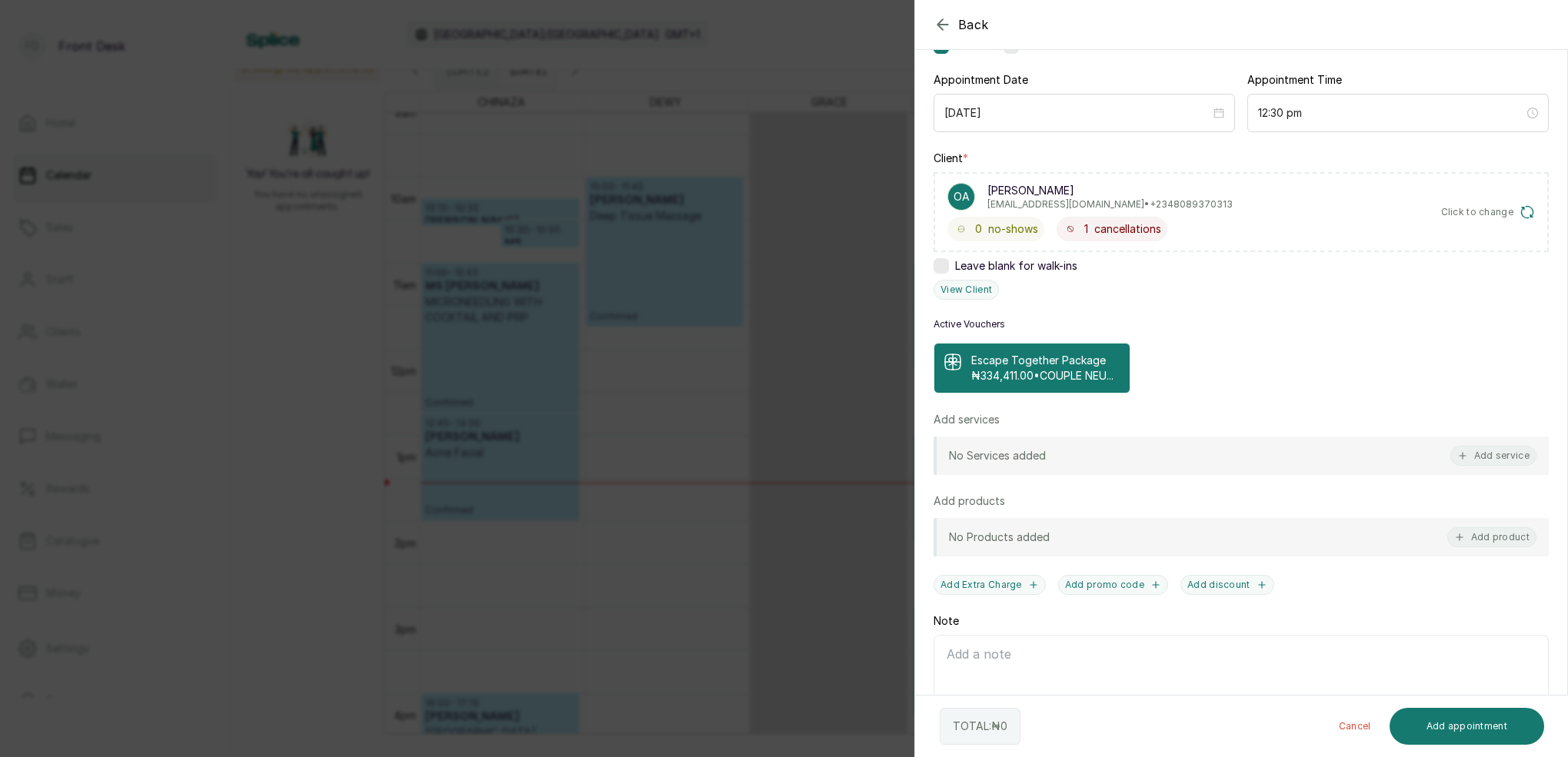
click at [1058, 384] on p "₦334,411.00 • COUPLE NEU..." at bounding box center [1042, 376] width 142 height 15
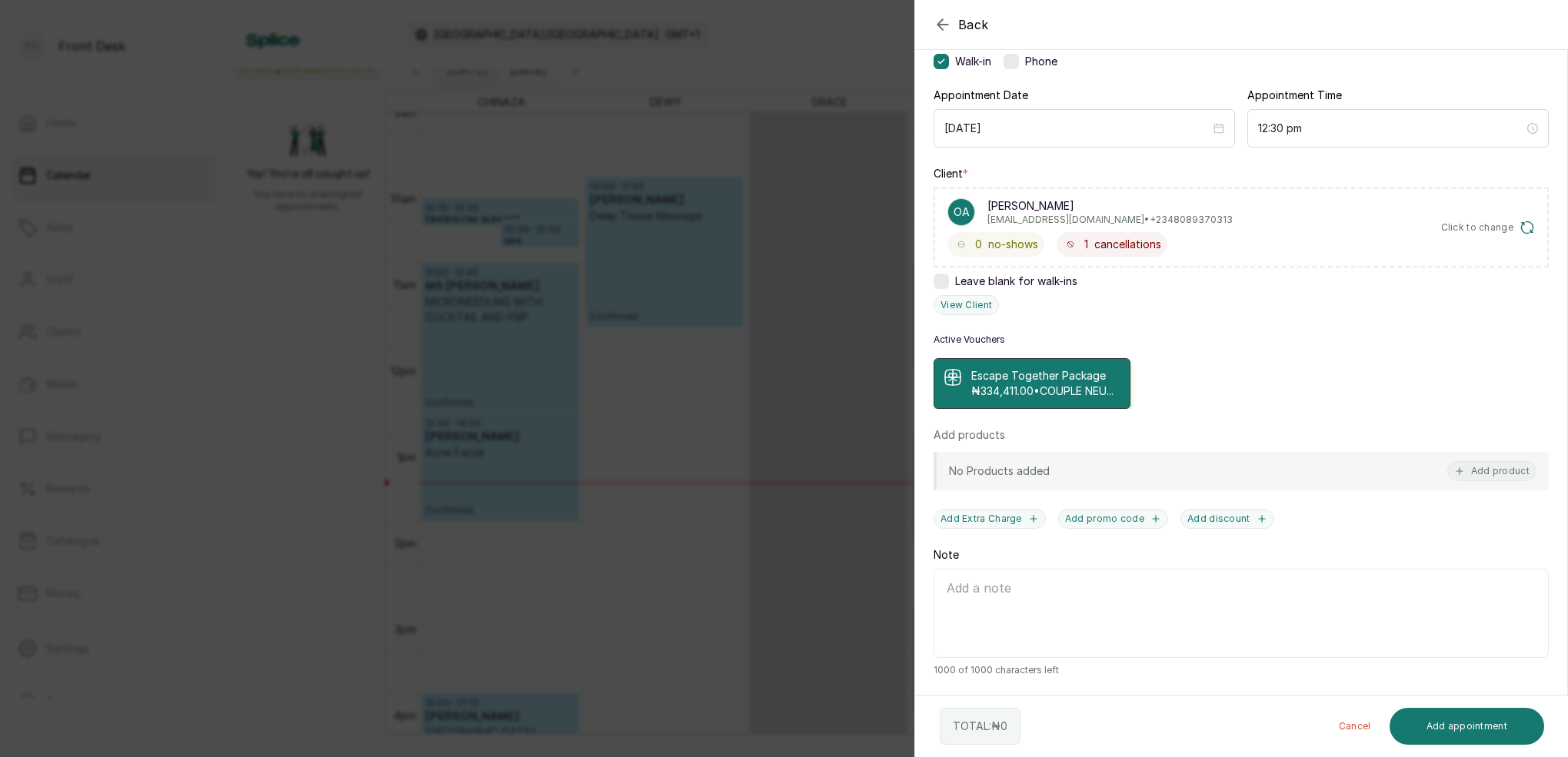
click at [1032, 384] on p "₦334,411.00 • COUPLE NEU..." at bounding box center [1042, 391] width 142 height 15
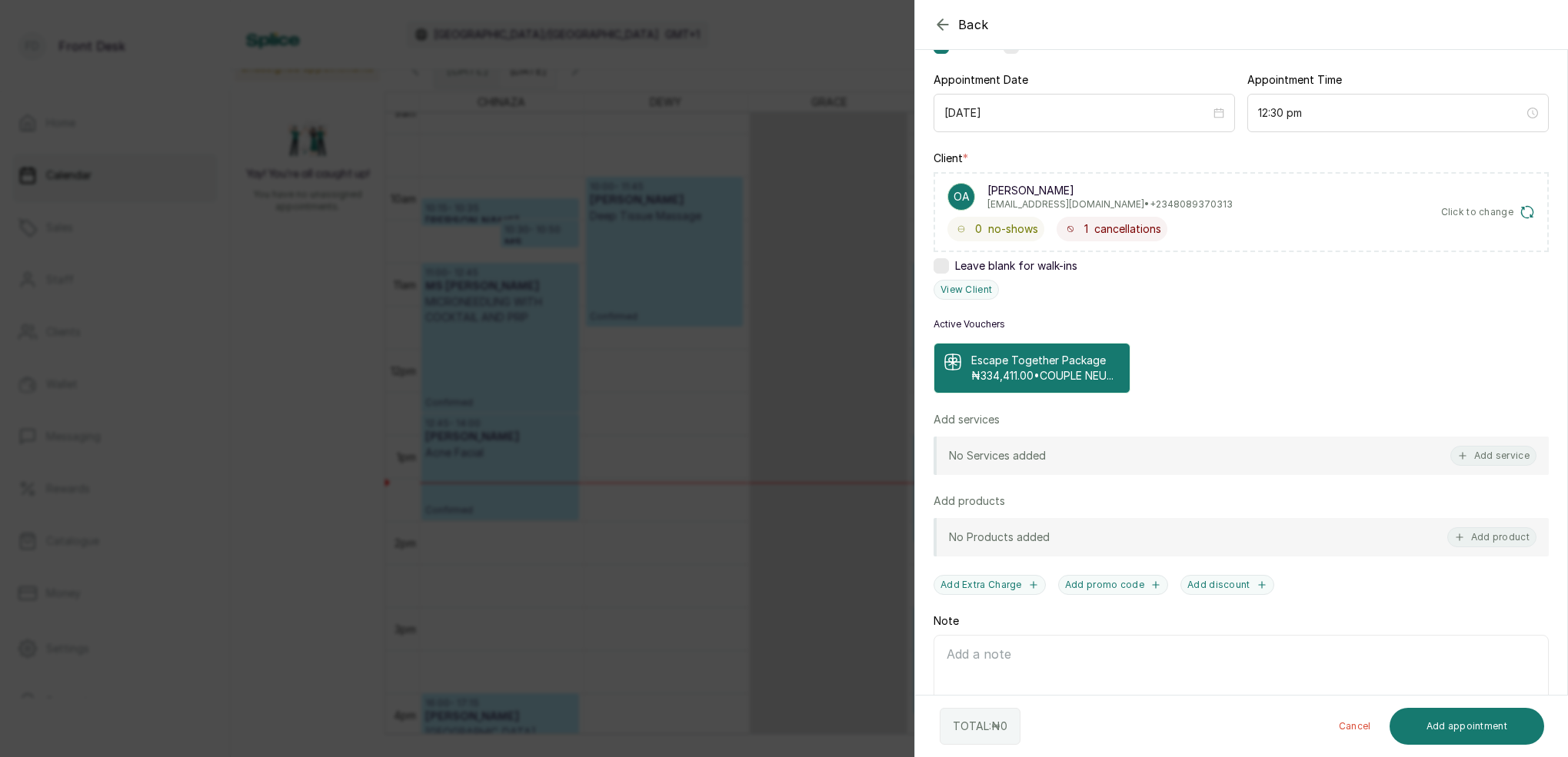
click at [854, 50] on div "Back Add Appointment Add an Appointment Create a new appointment for a client A…" at bounding box center [784, 378] width 1568 height 757
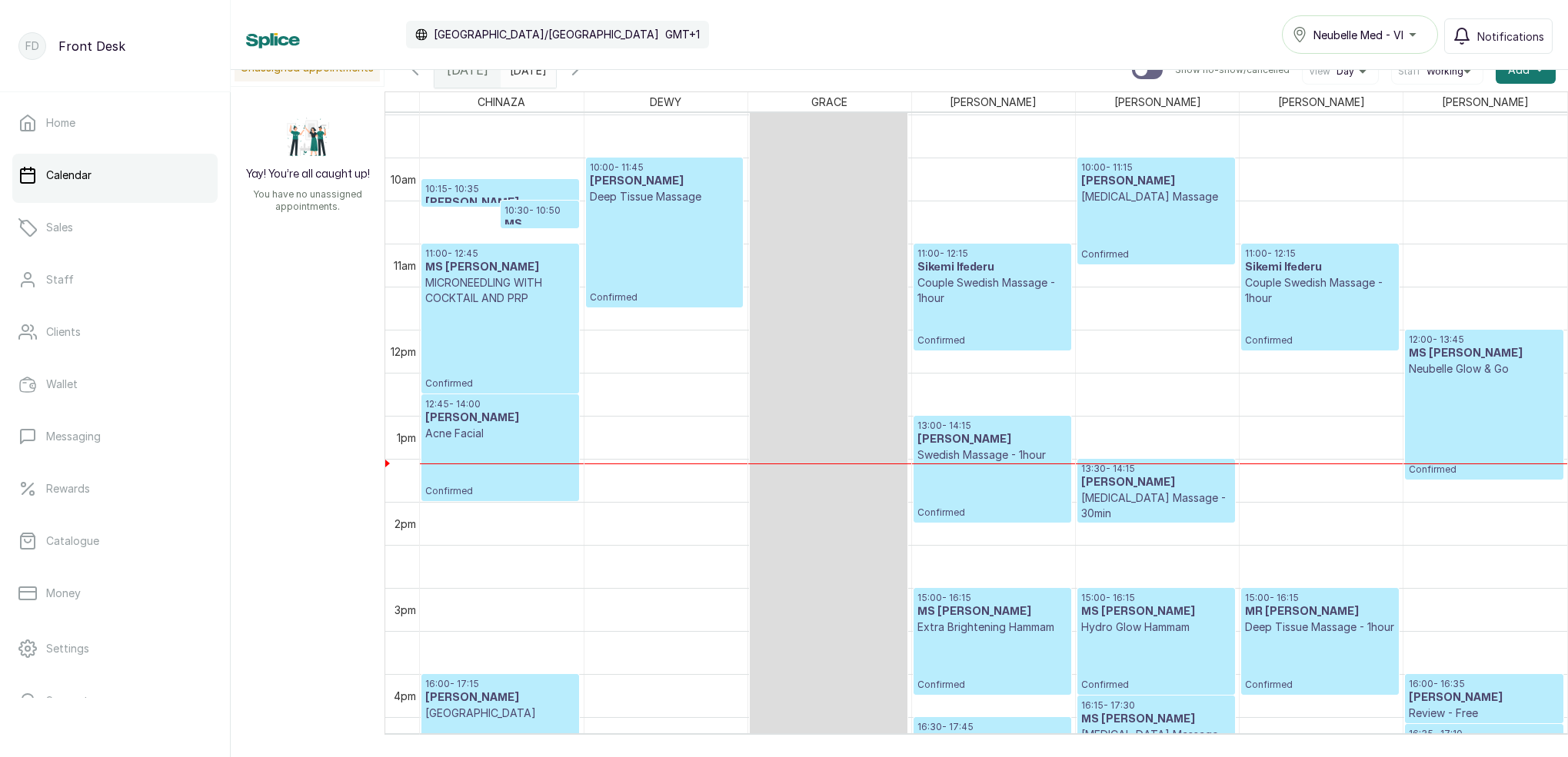
scroll to position [817, 0]
click at [110, 174] on link "Calendar" at bounding box center [115, 175] width 205 height 43
click at [109, 244] on link "Sales" at bounding box center [115, 227] width 205 height 43
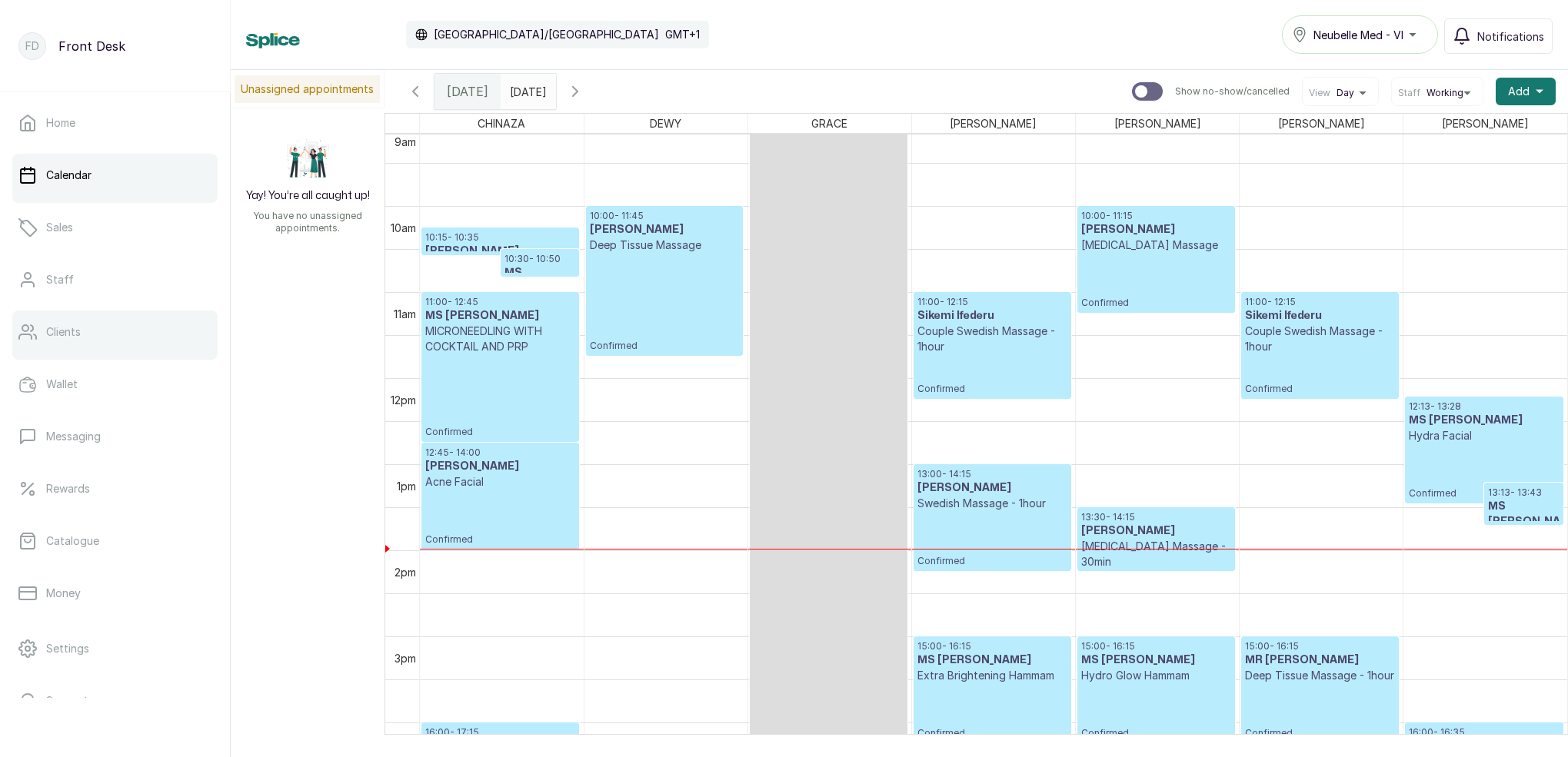
click at [110, 329] on link "Clients" at bounding box center [115, 332] width 205 height 43
